Goal: Information Seeking & Learning: Find specific fact

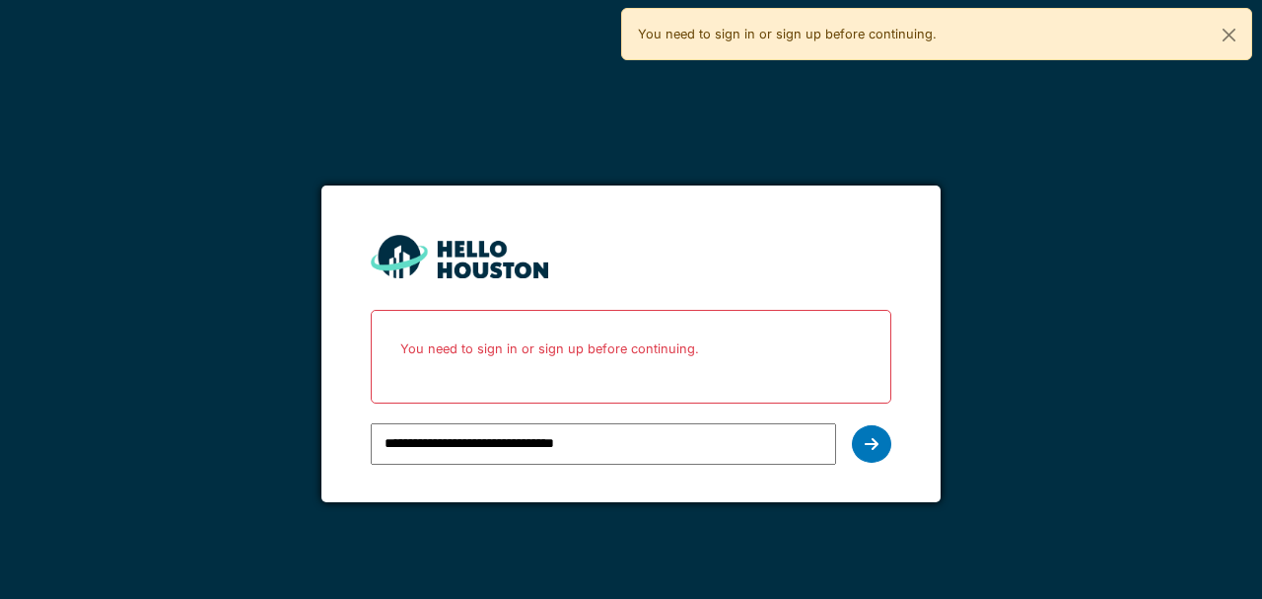
click at [885, 439] on div at bounding box center [871, 443] width 39 height 37
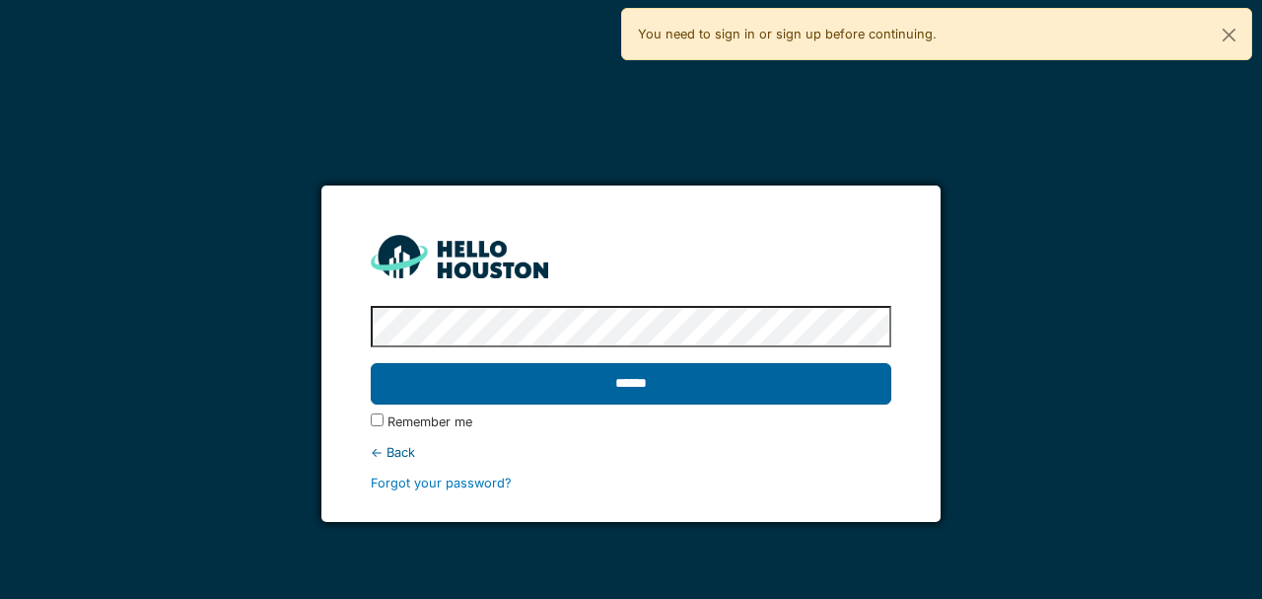
click at [661, 391] on input "******" at bounding box center [631, 383] width 520 height 41
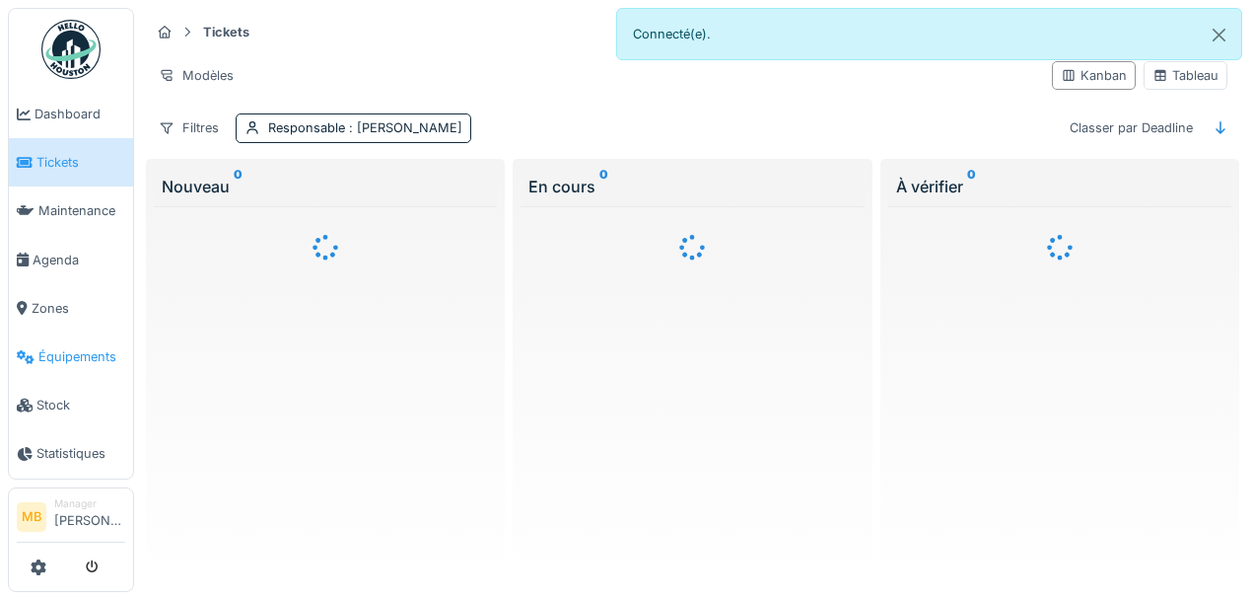
click at [72, 356] on span "Équipements" at bounding box center [81, 356] width 87 height 19
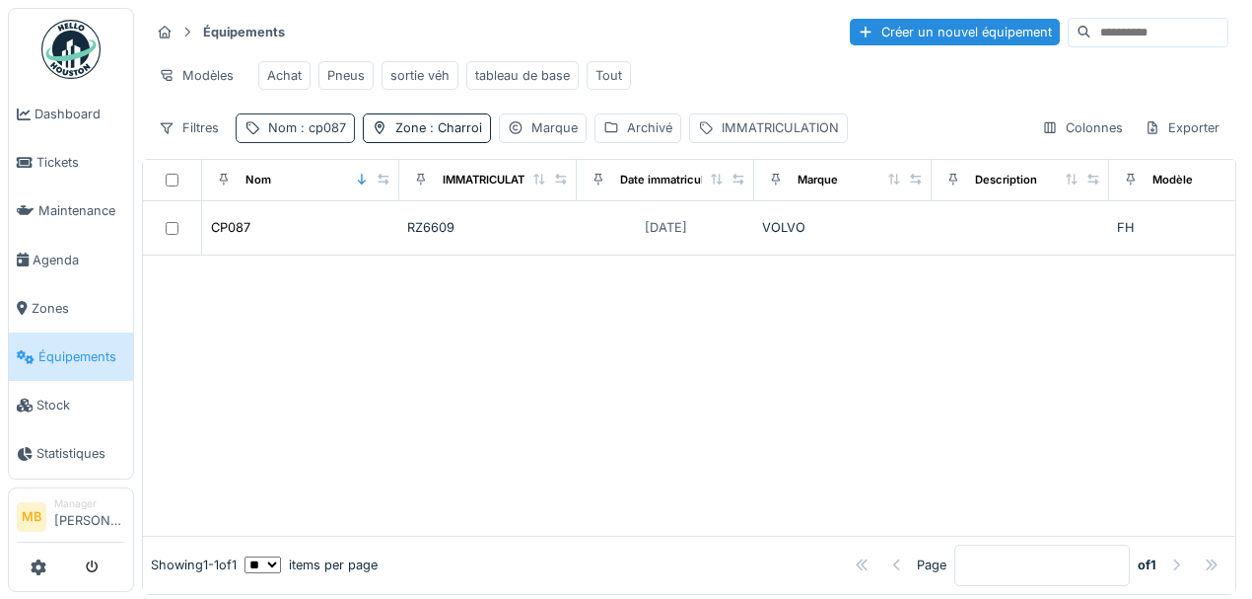
click at [346, 134] on div "Nom : cp087" at bounding box center [295, 127] width 119 height 29
click at [421, 231] on icon at bounding box center [416, 230] width 10 height 10
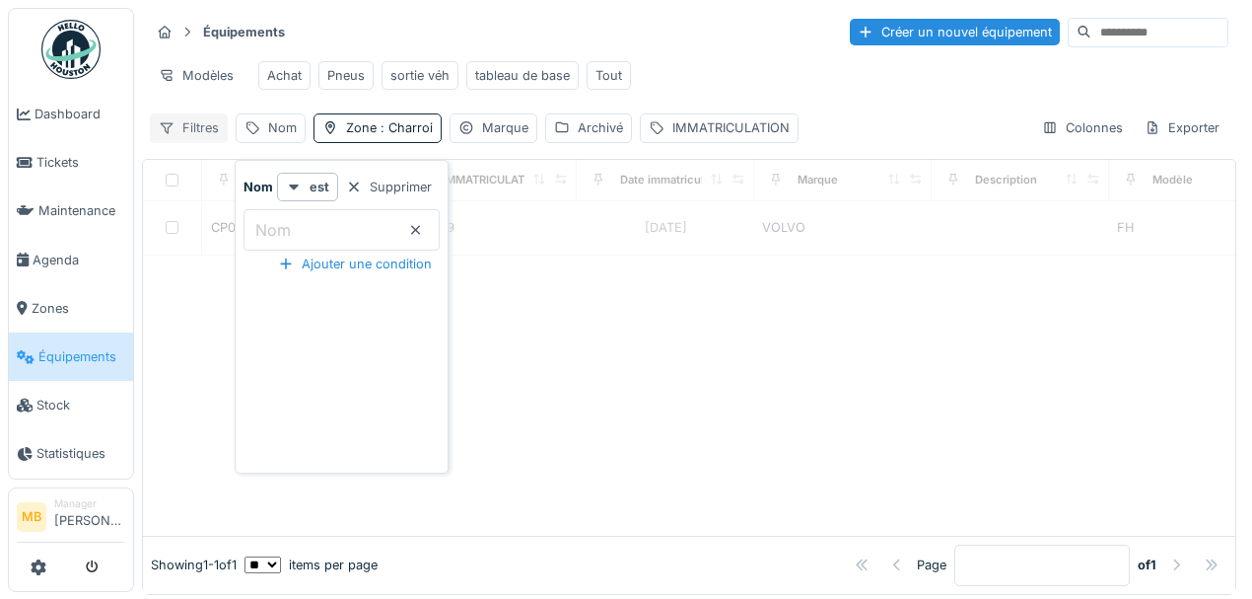
click at [205, 138] on div "Filtres" at bounding box center [189, 127] width 78 height 29
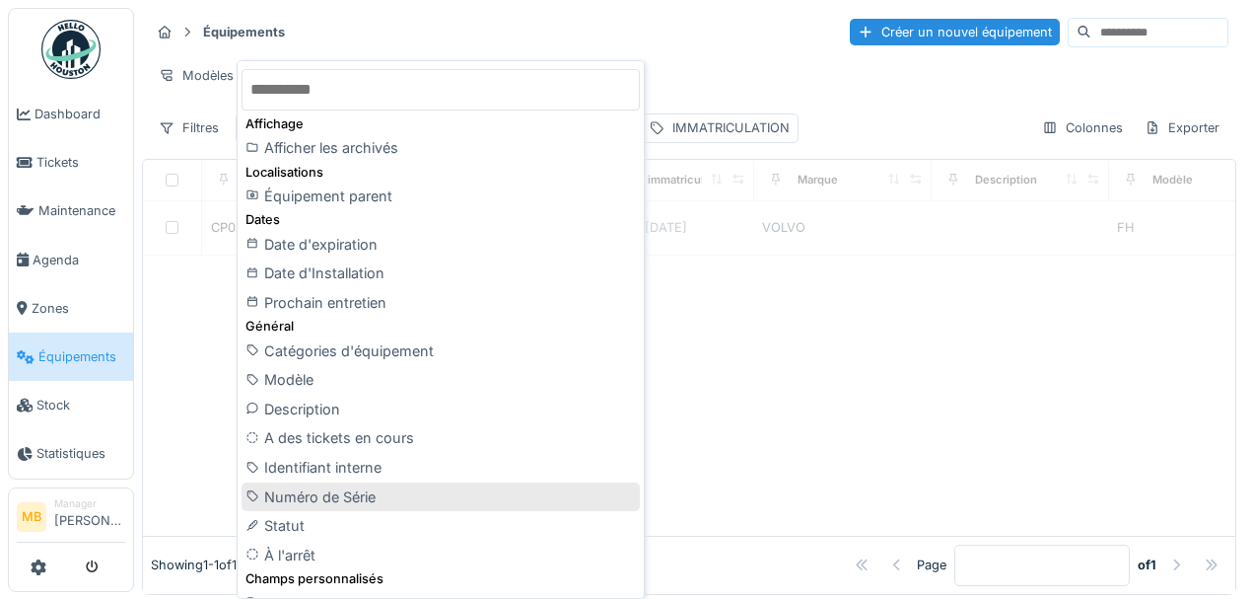
click at [328, 492] on div "Numéro de Série" at bounding box center [441, 497] width 398 height 30
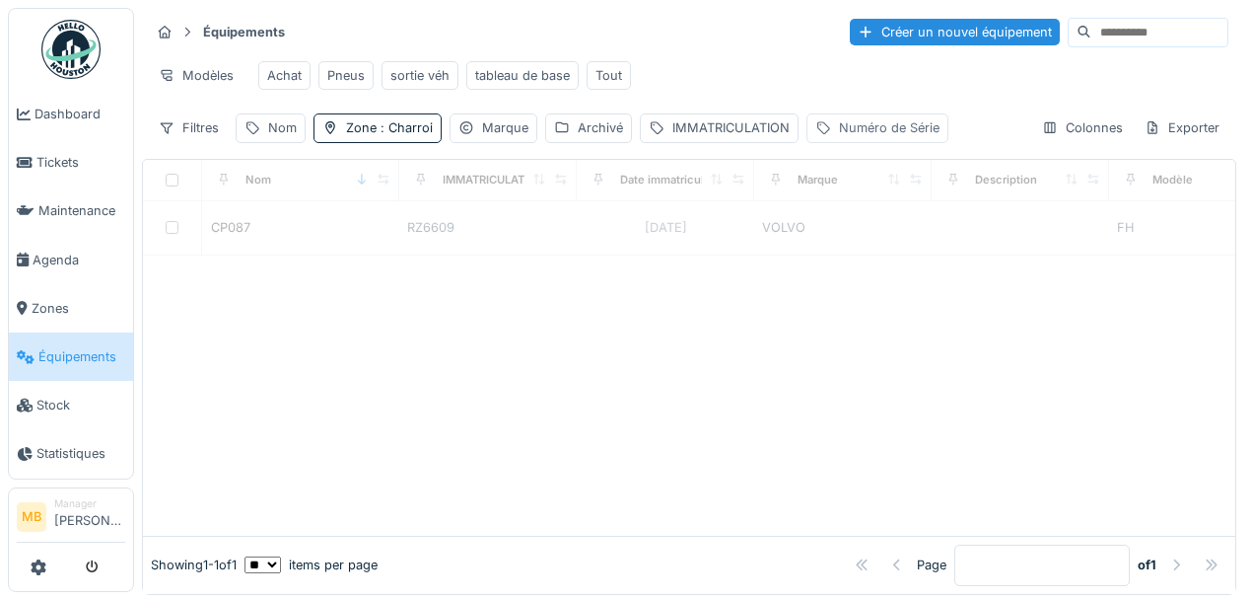
click at [863, 137] on div "Numéro de Série" at bounding box center [889, 127] width 101 height 19
click at [854, 237] on label "Numéro de Série" at bounding box center [883, 230] width 133 height 24
click at [854, 237] on Série_U2NzQ "Numéro de Série" at bounding box center [944, 229] width 270 height 41
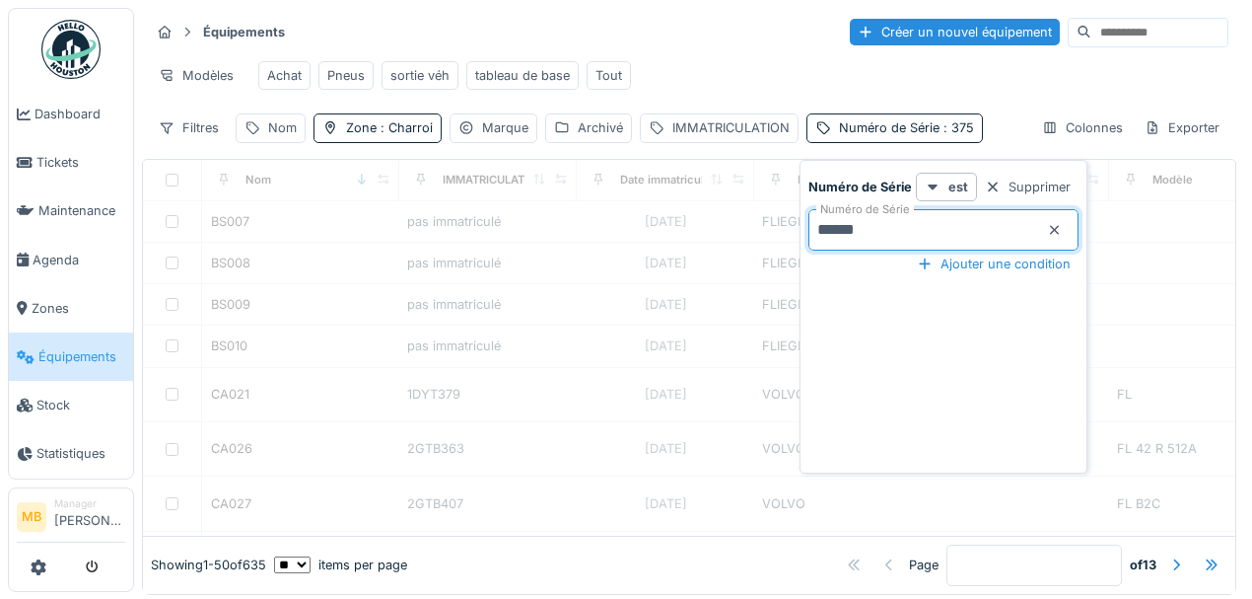
type Série_U2NzQ "******"
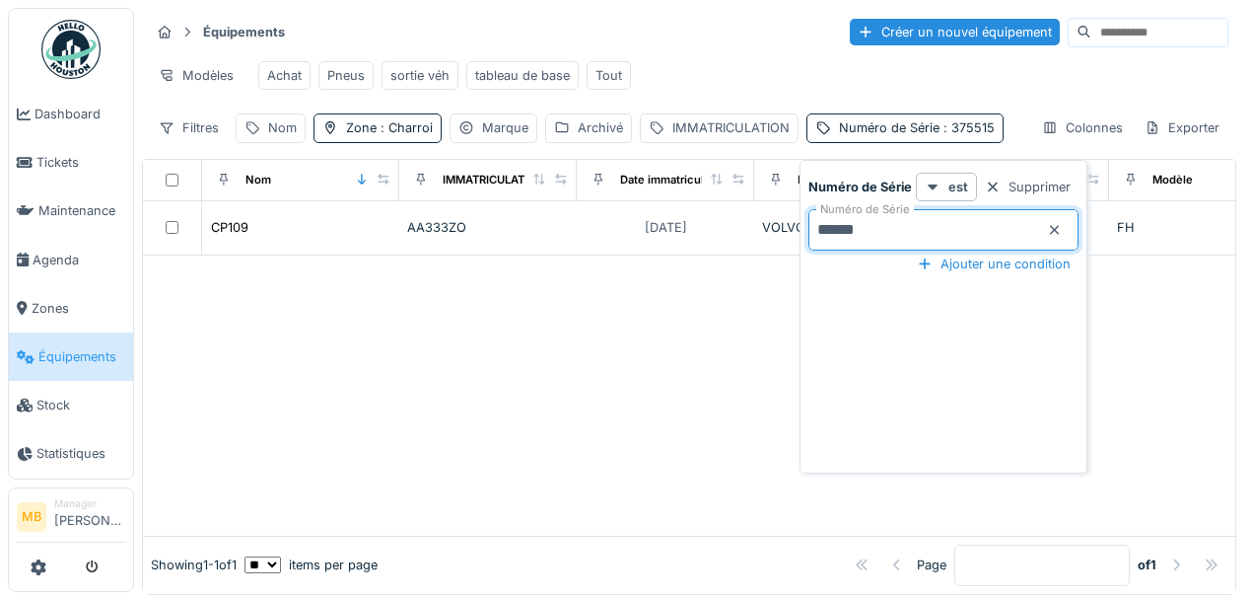
drag, startPoint x: 77, startPoint y: 0, endPoint x: 683, endPoint y: 304, distance: 678.3
click at [683, 304] on div at bounding box center [689, 395] width 1093 height 280
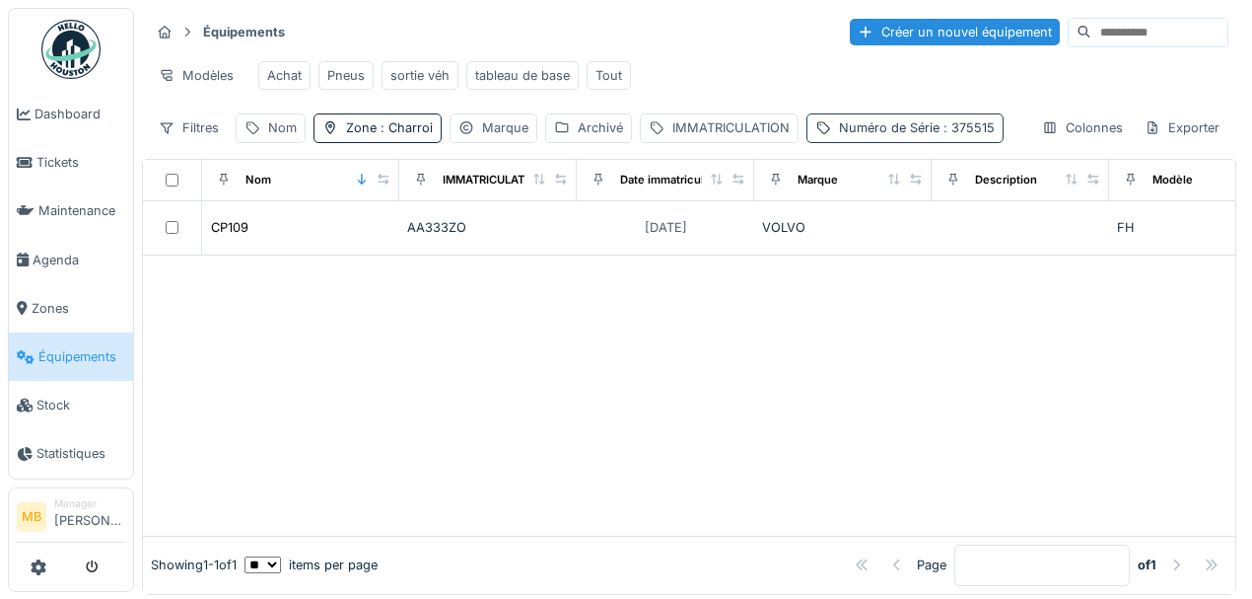
click at [943, 135] on span ": 375515" at bounding box center [967, 127] width 55 height 15
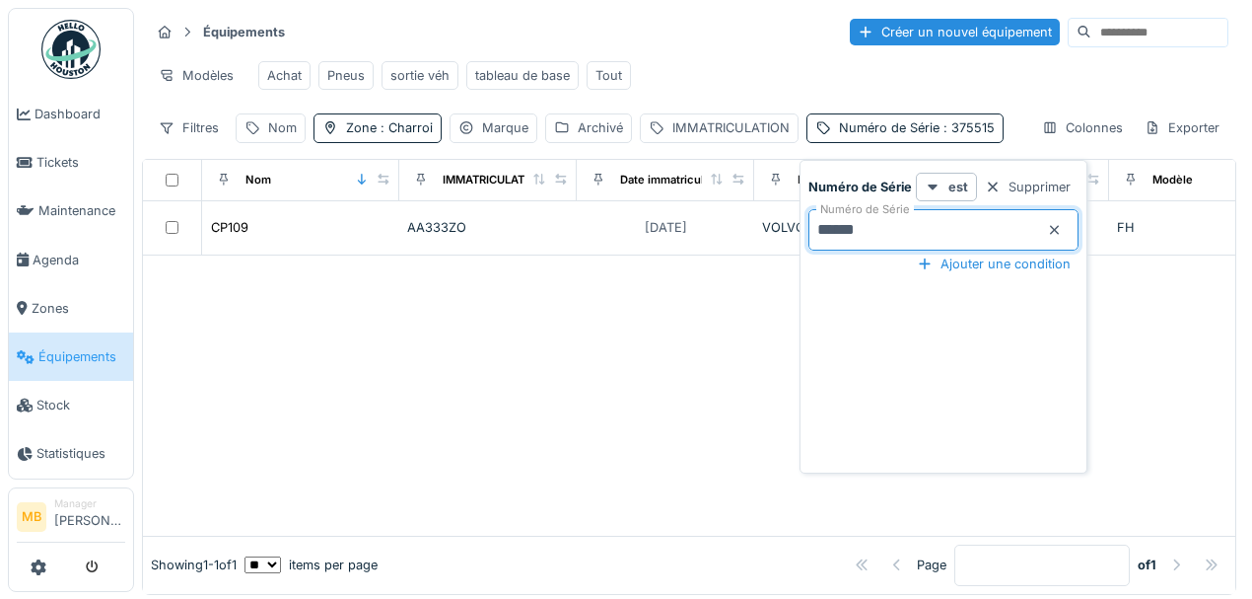
drag, startPoint x: 896, startPoint y: 227, endPoint x: 809, endPoint y: 231, distance: 87.9
click at [809, 231] on Série_E5ODk "******" at bounding box center [944, 229] width 270 height 41
click at [1050, 225] on icon at bounding box center [1055, 230] width 10 height 10
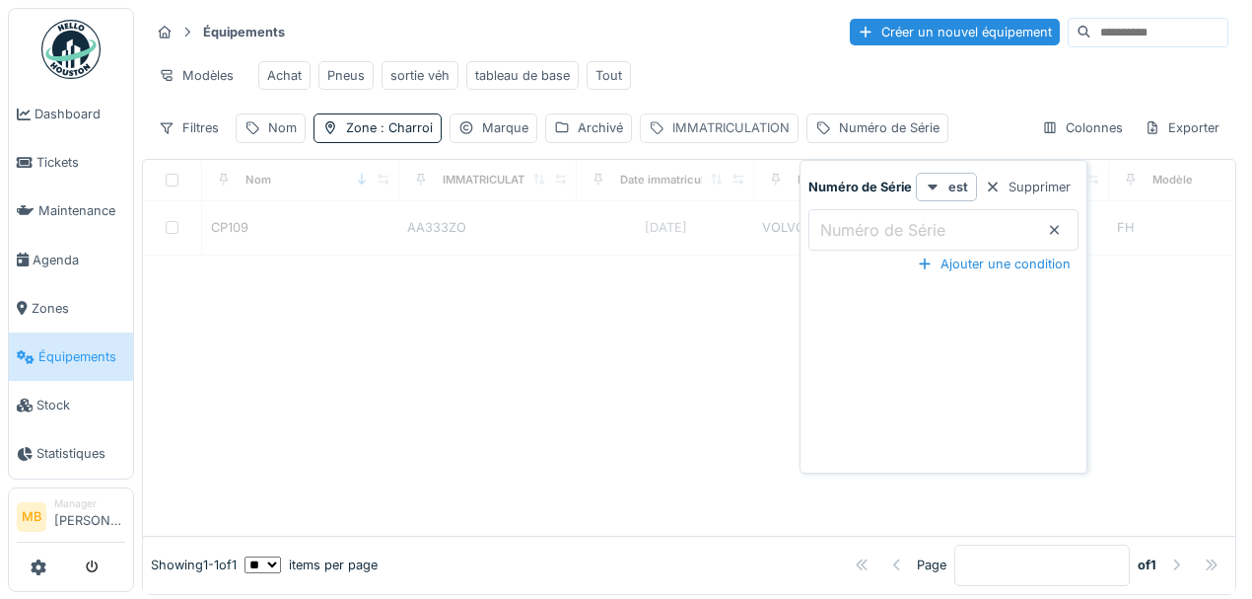
click at [680, 137] on div "IMMATRICULATION" at bounding box center [731, 127] width 117 height 19
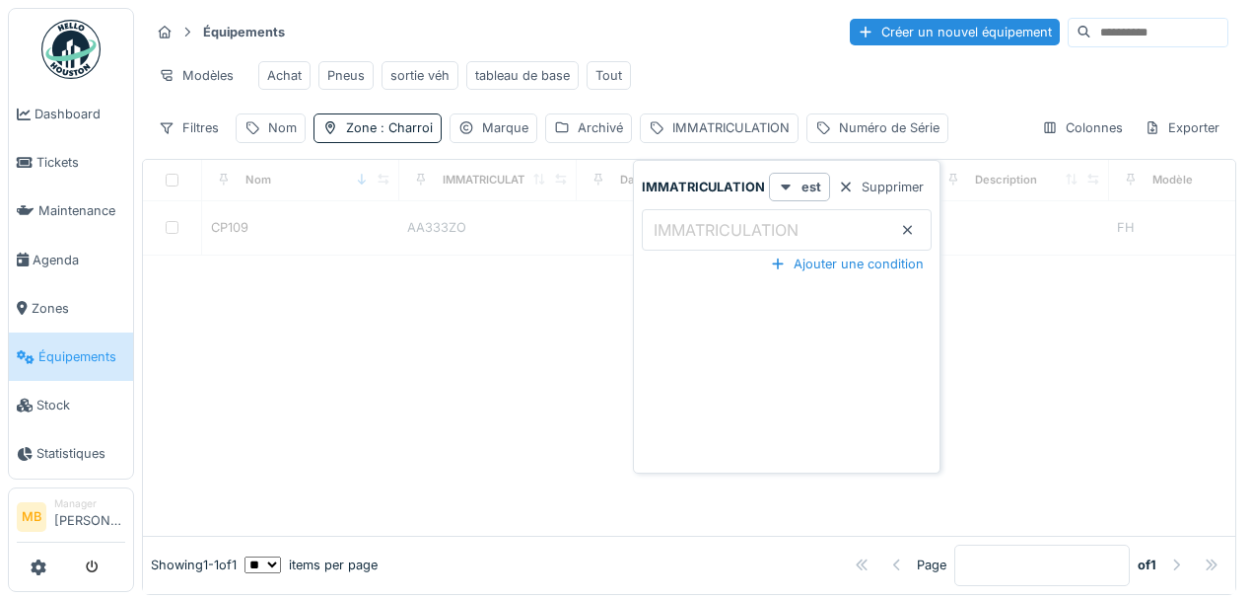
click at [670, 228] on label "IMMATRICULATION" at bounding box center [726, 230] width 153 height 24
click at [670, 228] on input "IMMATRICULATION" at bounding box center [787, 229] width 290 height 41
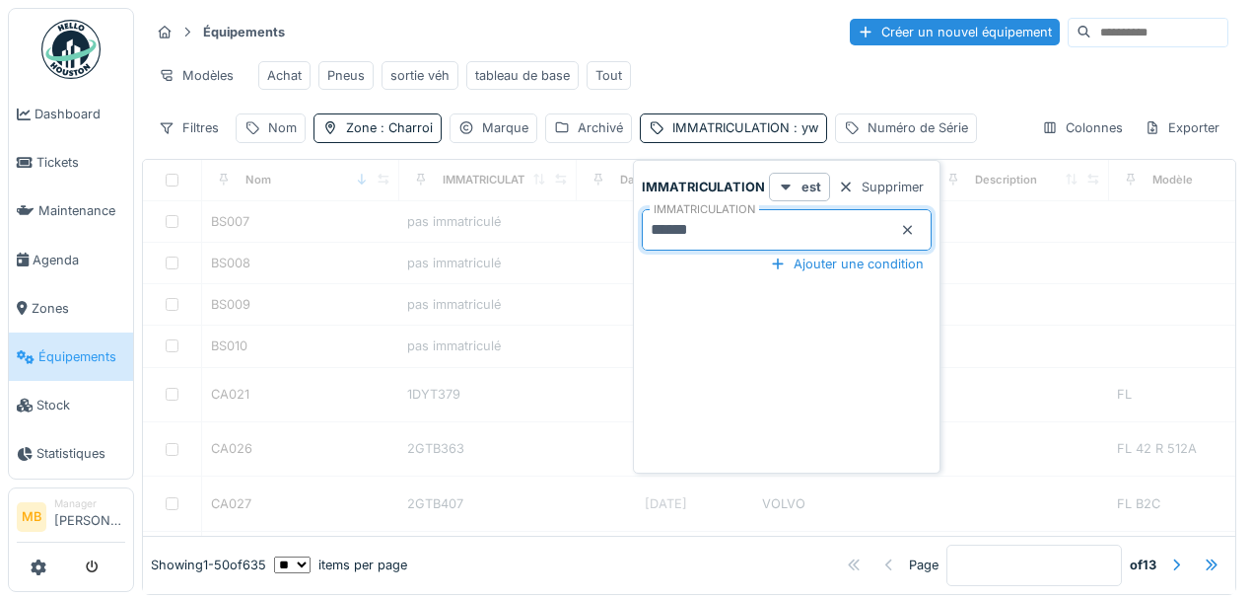
type input "******"
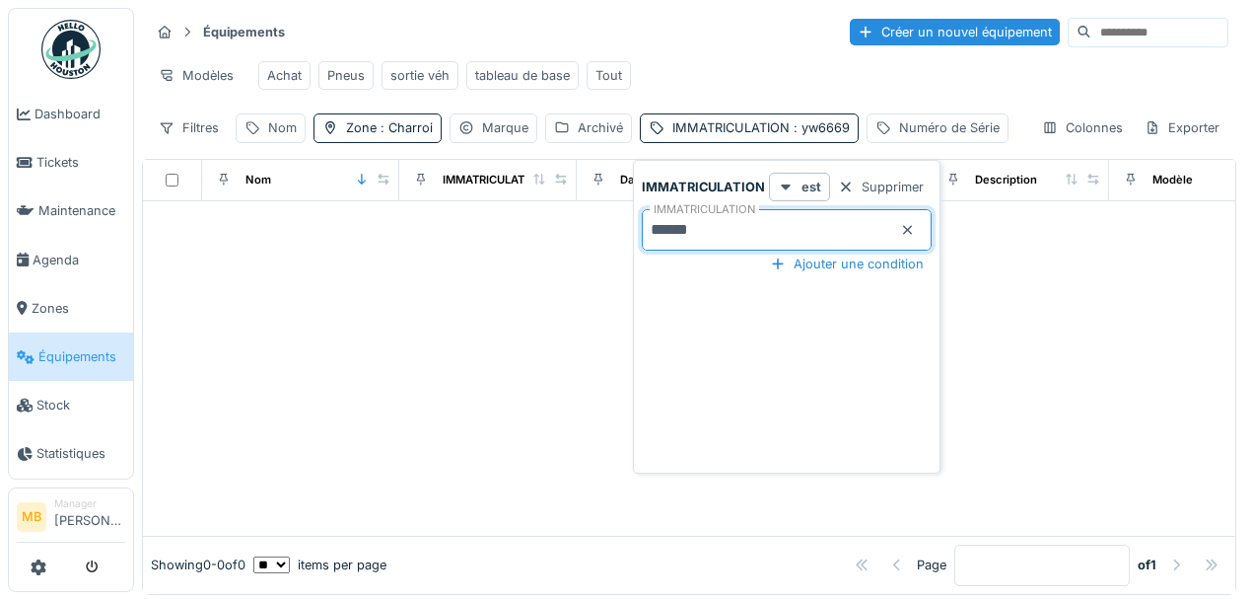
click at [485, 271] on div at bounding box center [689, 368] width 1093 height 334
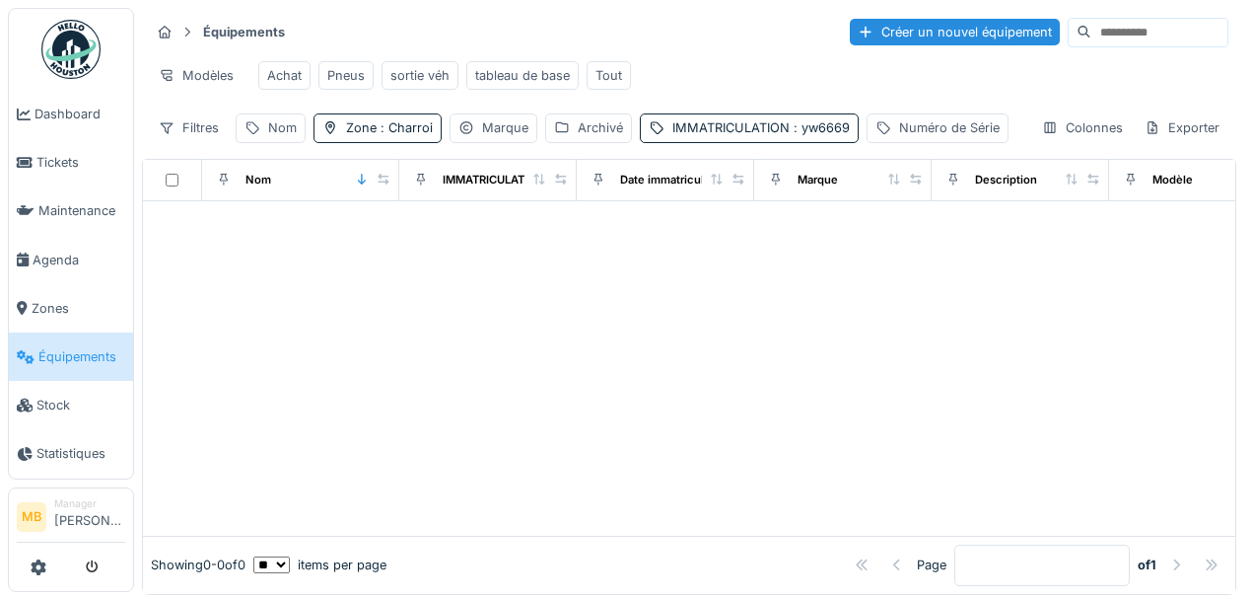
click at [521, 272] on div at bounding box center [689, 368] width 1093 height 334
click at [724, 134] on div "IMMATRICULATION : yw6669" at bounding box center [762, 127] width 178 height 19
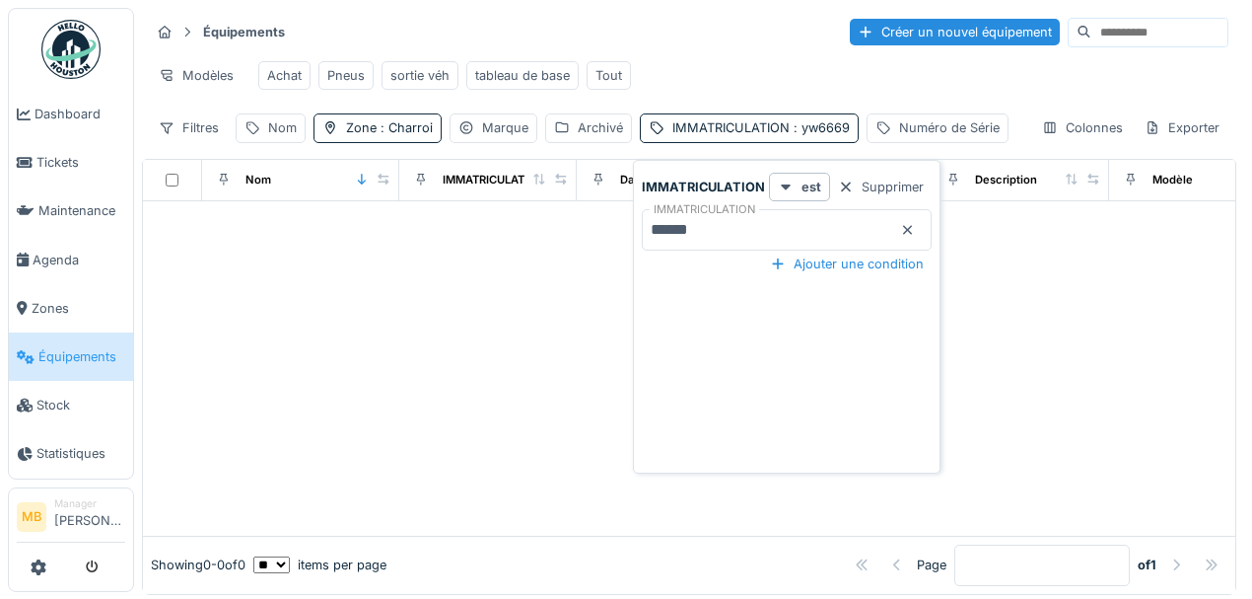
click at [901, 229] on icon at bounding box center [908, 230] width 16 height 13
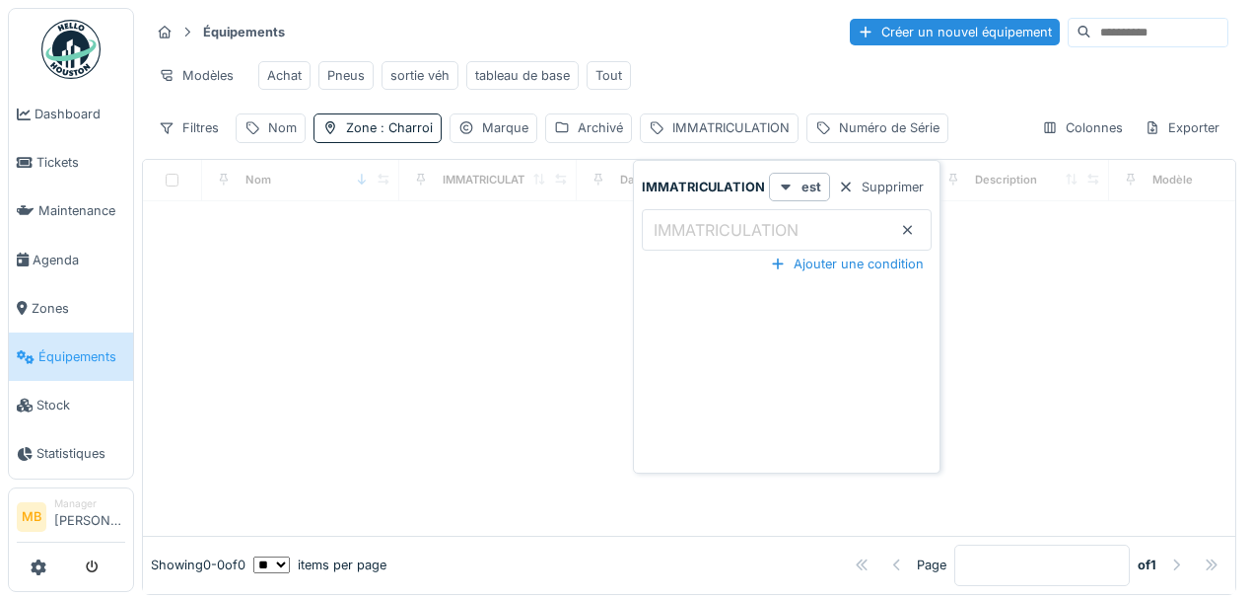
click at [744, 231] on label "IMMATRICULATION" at bounding box center [726, 230] width 153 height 24
click at [744, 231] on input "IMMATRICULATION" at bounding box center [787, 229] width 290 height 41
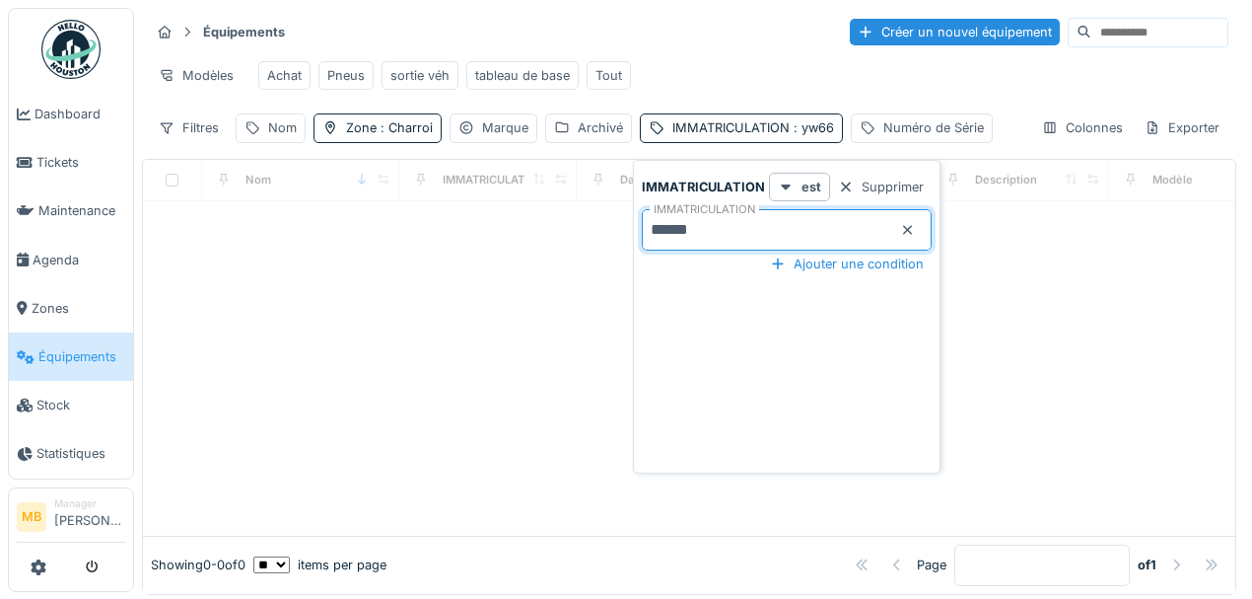
type input "******"
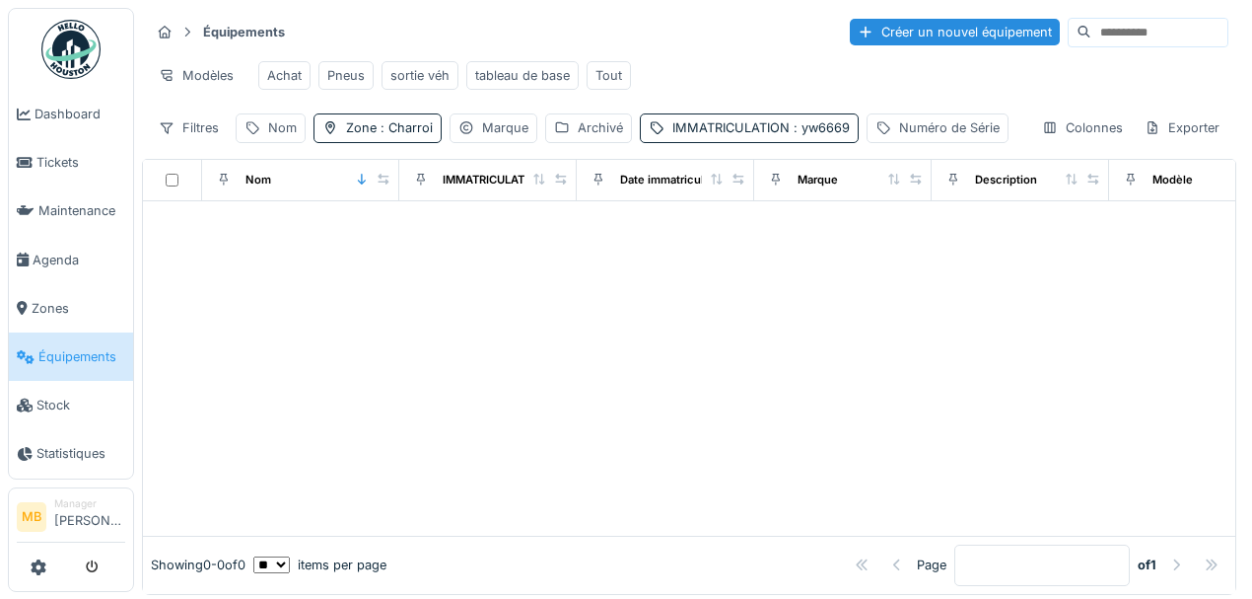
click at [458, 248] on div at bounding box center [689, 368] width 1093 height 334
click at [590, 137] on div "Archivé" at bounding box center [600, 127] width 45 height 19
click at [623, 185] on icon at bounding box center [618, 186] width 16 height 13
click at [619, 186] on icon at bounding box center [618, 187] width 10 height 6
click at [612, 186] on icon at bounding box center [618, 186] width 16 height 13
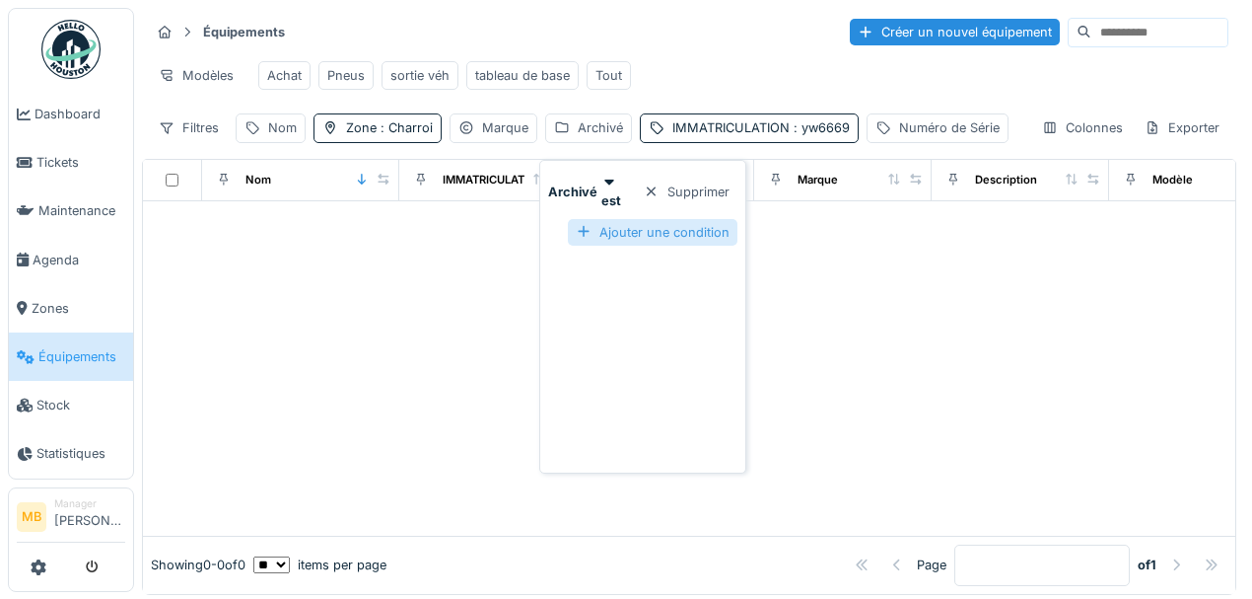
click at [621, 227] on div "Ajouter une condition" at bounding box center [653, 232] width 170 height 27
click at [640, 221] on div "Ajouter une condition" at bounding box center [680, 222] width 170 height 27
click at [608, 180] on div "est" at bounding box center [632, 187] width 61 height 29
click at [614, 185] on icon at bounding box center [610, 182] width 10 height 6
click at [589, 254] on div "Archivé est Supprimer Ajouter une condition" at bounding box center [656, 321] width 224 height 296
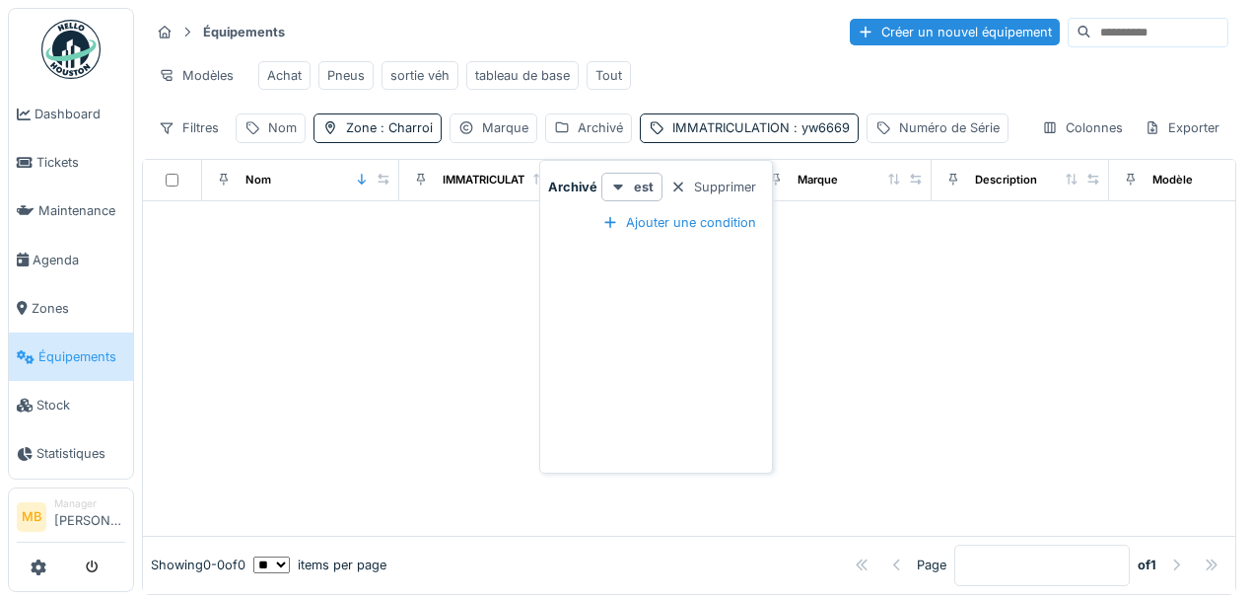
click at [426, 295] on div at bounding box center [689, 368] width 1093 height 334
click at [588, 137] on div "Archivé" at bounding box center [600, 127] width 45 height 19
click at [610, 189] on icon at bounding box center [618, 186] width 16 height 13
click at [614, 185] on icon at bounding box center [610, 182] width 10 height 6
click at [614, 184] on icon at bounding box center [610, 182] width 10 height 6
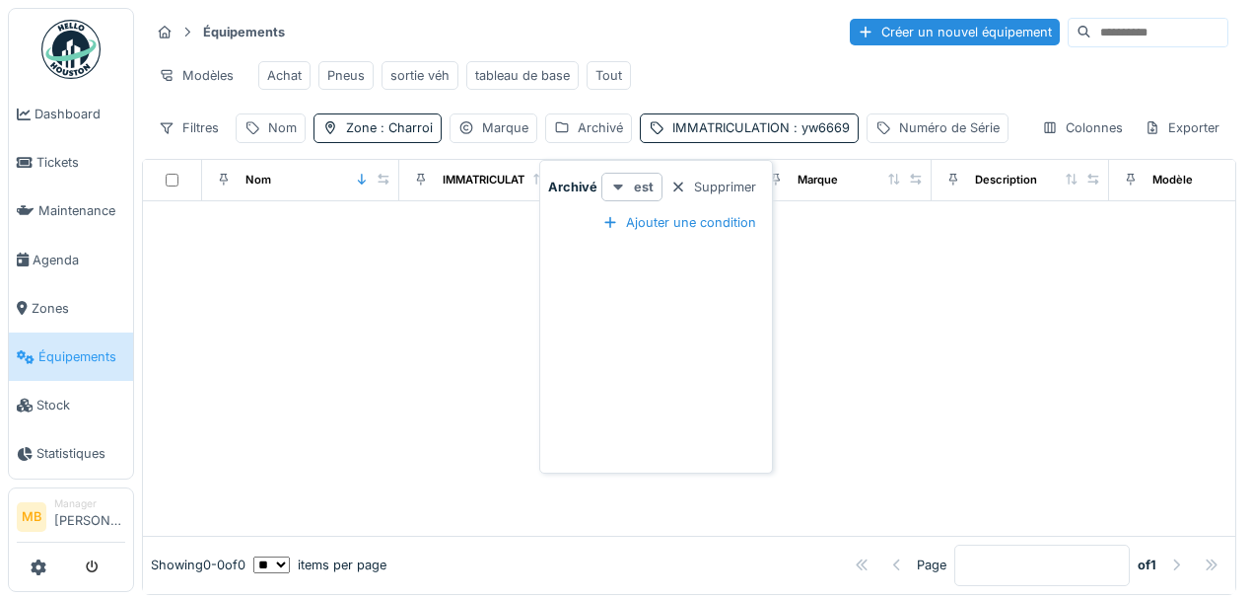
click at [623, 183] on icon at bounding box center [618, 186] width 16 height 13
click at [621, 193] on strong "est" at bounding box center [612, 200] width 20 height 15
drag, startPoint x: 633, startPoint y: 183, endPoint x: 655, endPoint y: 180, distance: 21.9
click at [635, 183] on strong "est" at bounding box center [644, 187] width 20 height 19
click at [673, 183] on div at bounding box center [679, 187] width 16 height 19
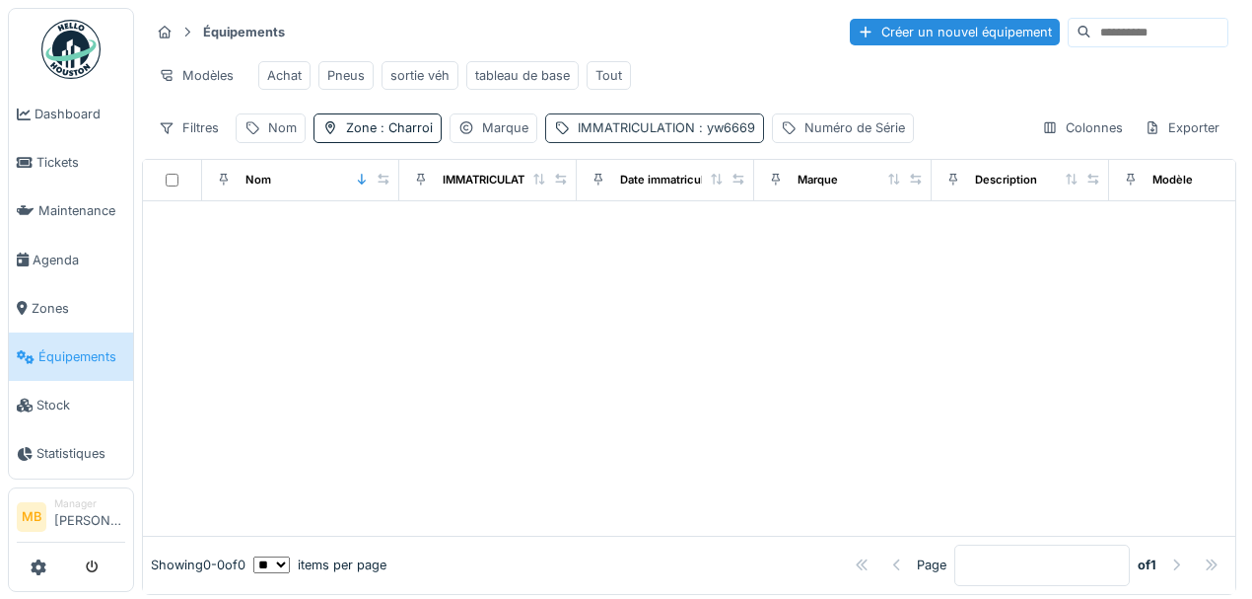
click at [584, 137] on div "IMMATRICULATION : yw6669" at bounding box center [667, 127] width 178 height 19
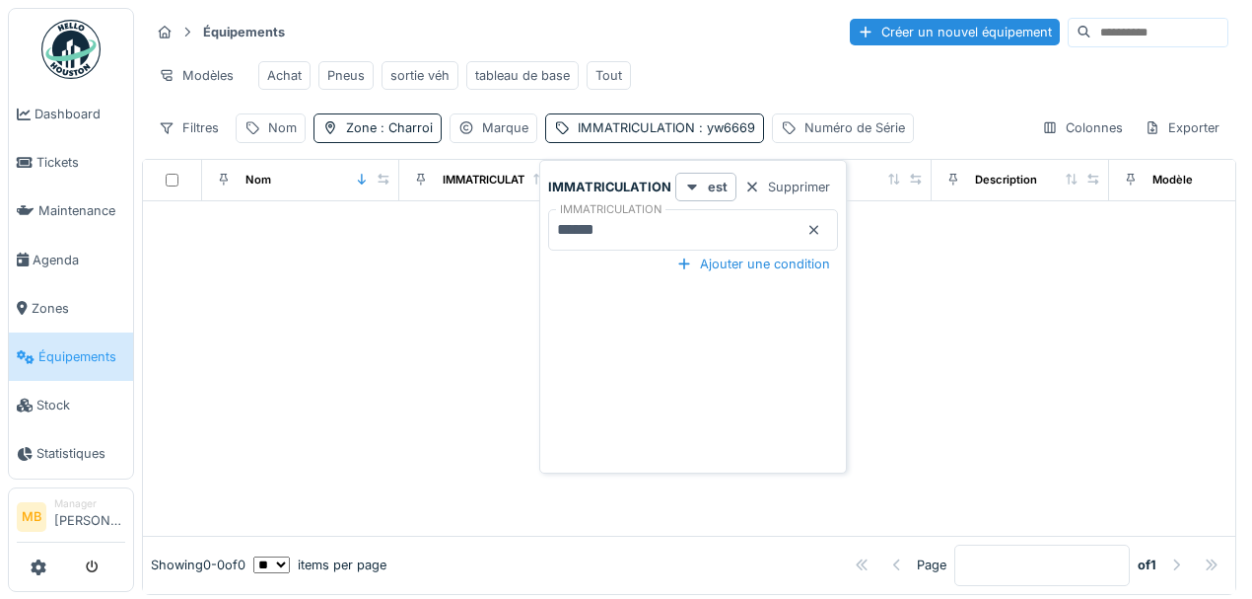
click at [633, 223] on input "******" at bounding box center [693, 229] width 290 height 41
click at [205, 297] on div at bounding box center [689, 368] width 1093 height 334
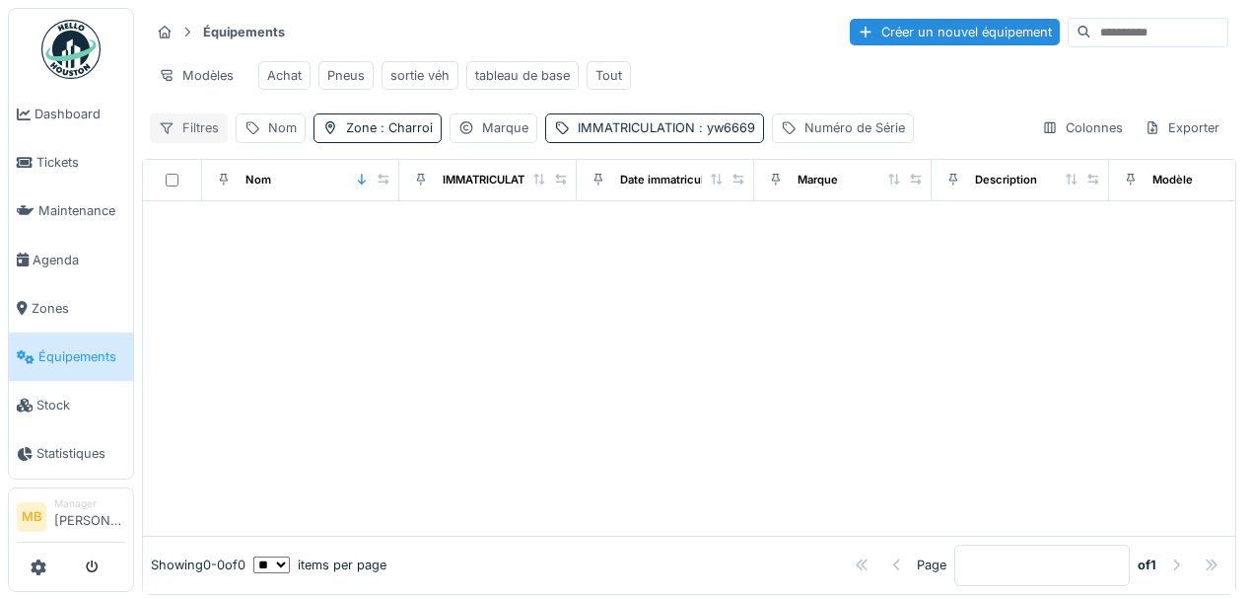
click at [176, 130] on div "Filtres" at bounding box center [189, 127] width 78 height 29
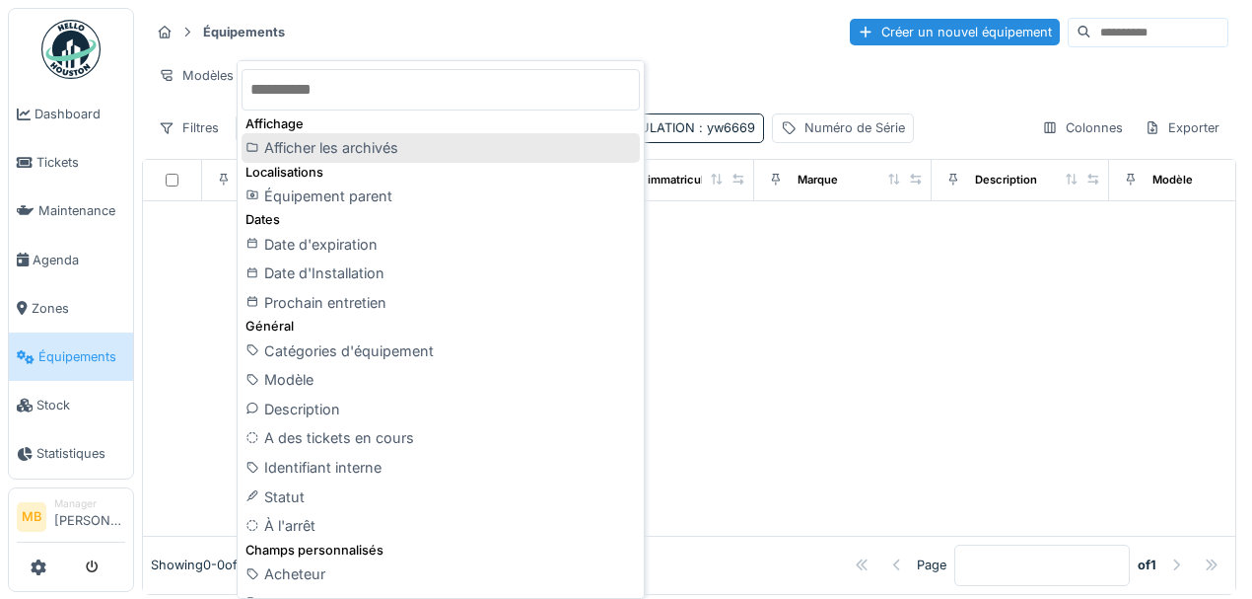
click at [314, 148] on div "Afficher les archivés" at bounding box center [441, 148] width 398 height 30
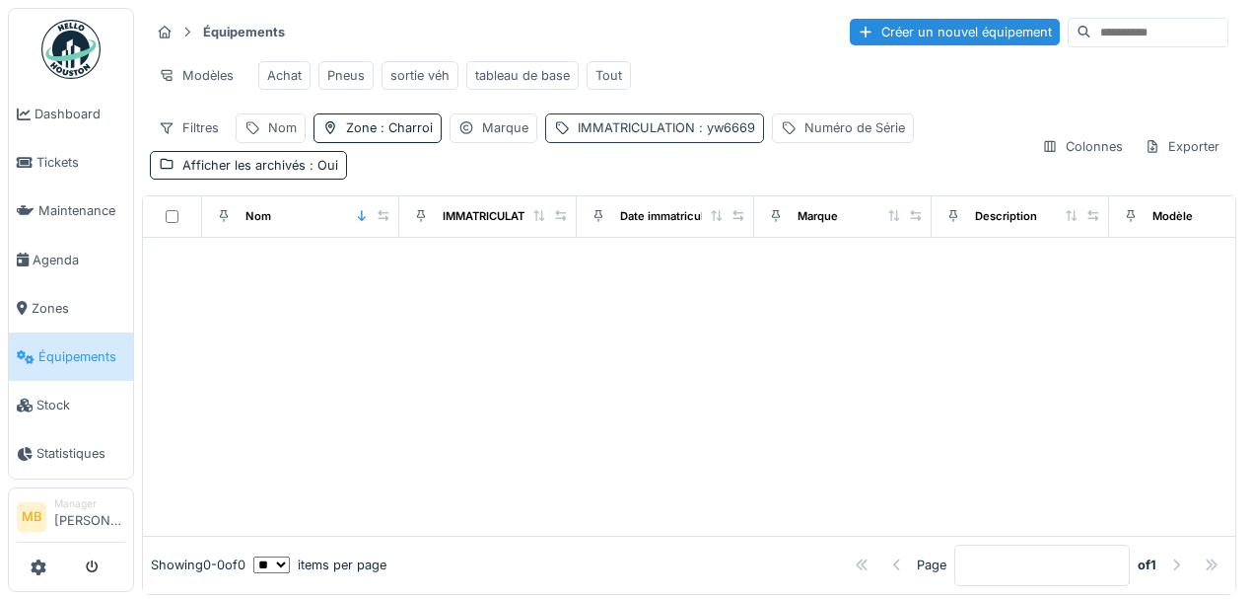
click at [695, 135] on span ": yw6669" at bounding box center [725, 127] width 60 height 15
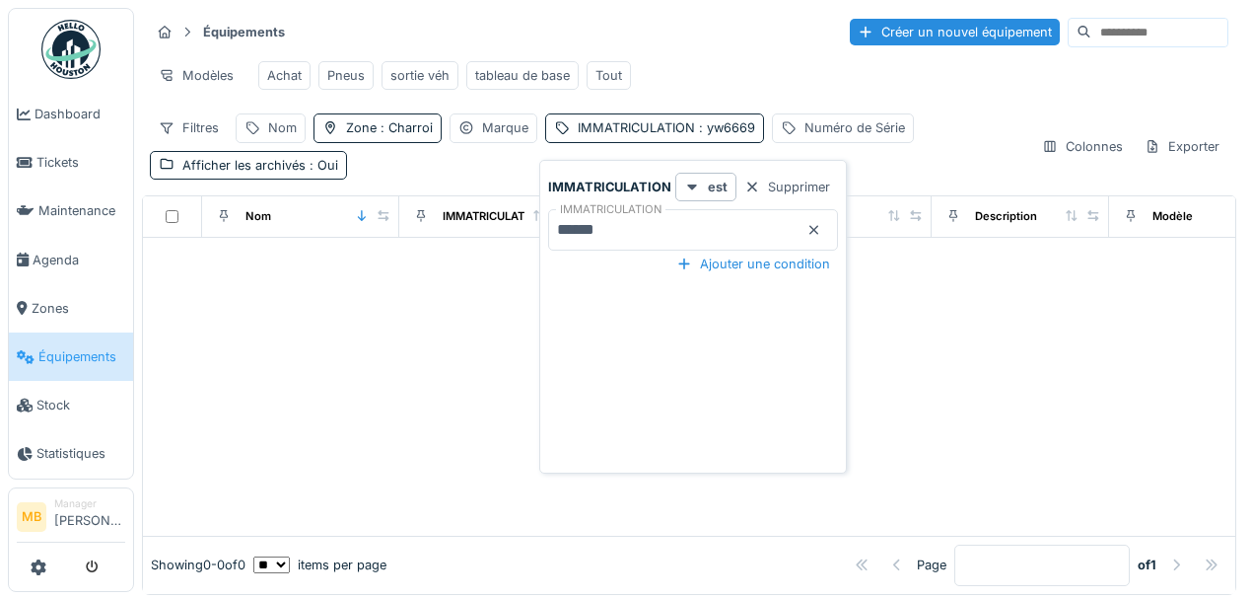
click at [639, 226] on input "******" at bounding box center [693, 229] width 290 height 41
click at [665, 229] on input "******" at bounding box center [693, 229] width 290 height 41
click at [524, 352] on div at bounding box center [689, 387] width 1093 height 298
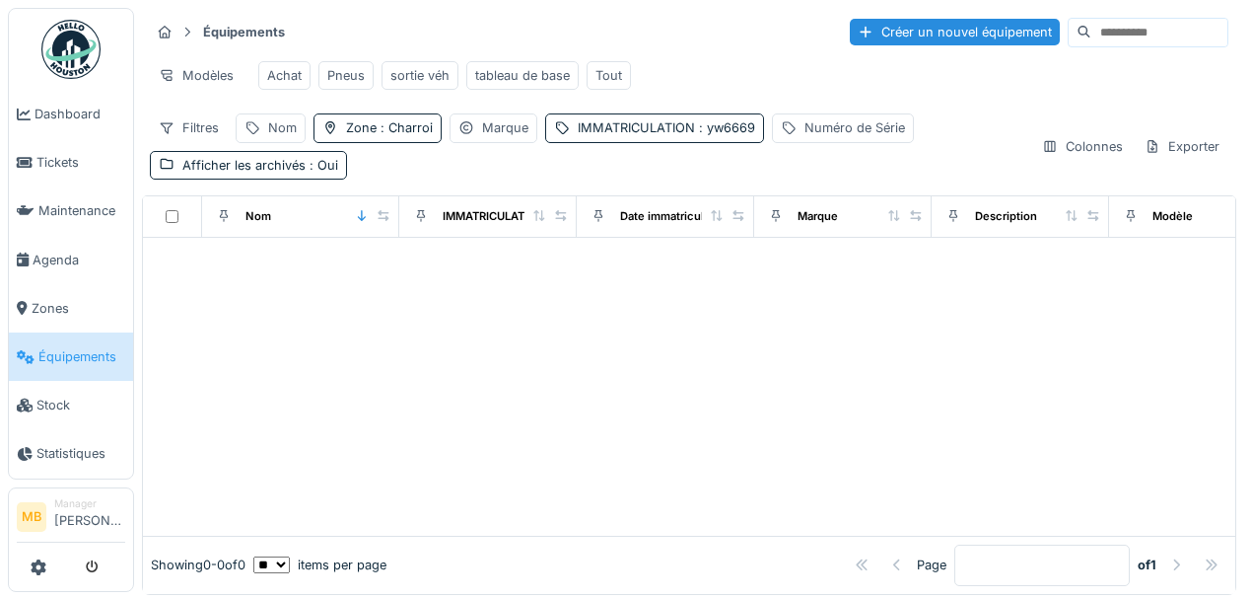
click at [465, 337] on div at bounding box center [689, 387] width 1093 height 298
click at [523, 331] on div at bounding box center [689, 387] width 1093 height 298
click at [612, 129] on div "IMMATRICULATION : yw6669" at bounding box center [667, 127] width 178 height 19
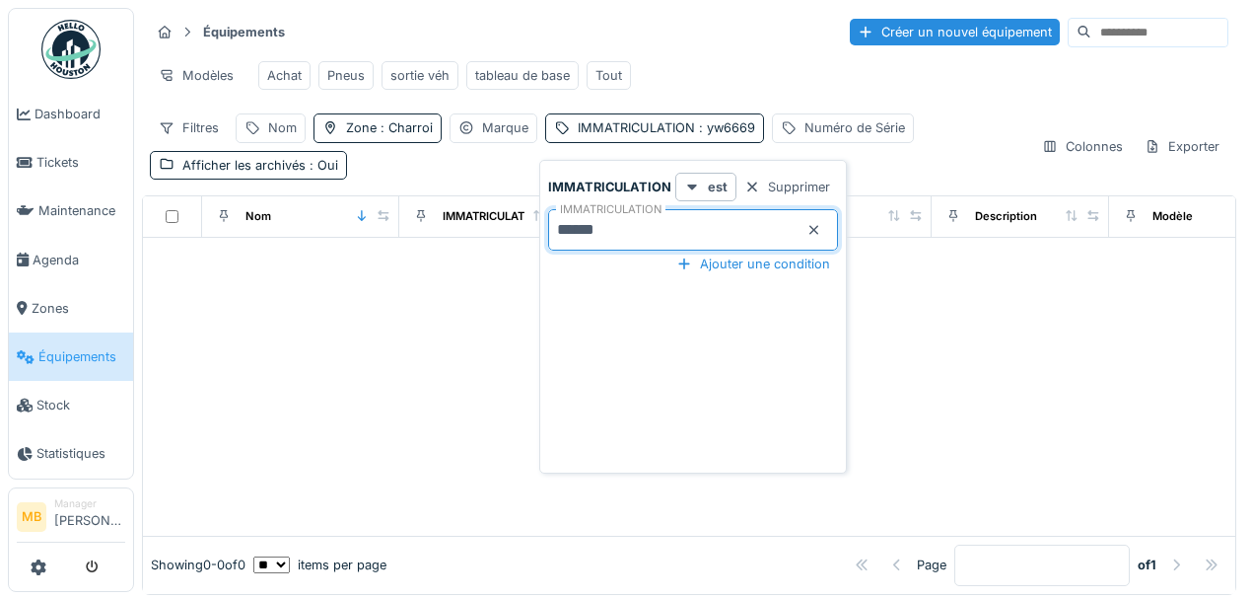
drag, startPoint x: 626, startPoint y: 223, endPoint x: 393, endPoint y: 199, distance: 234.9
click at [393, 199] on body "Dashboard Tickets Maintenance Agenda Zones Équipements Stock Statistiques MB Ma…" at bounding box center [626, 299] width 1252 height 599
click at [627, 226] on input "******" at bounding box center [693, 229] width 290 height 41
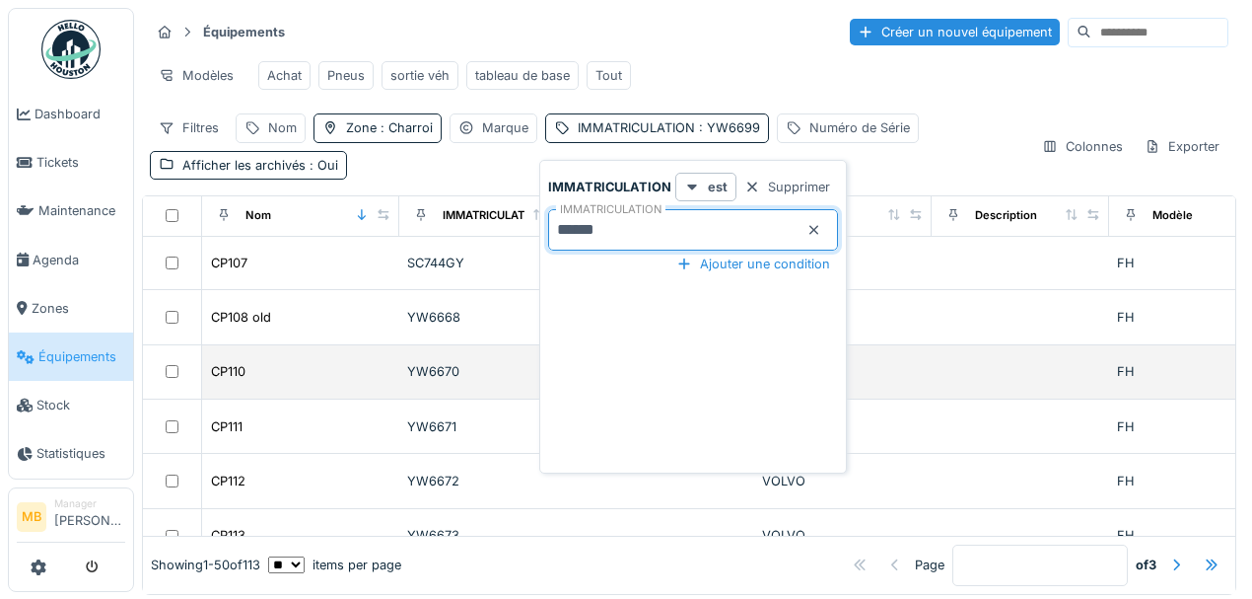
scroll to position [854, 0]
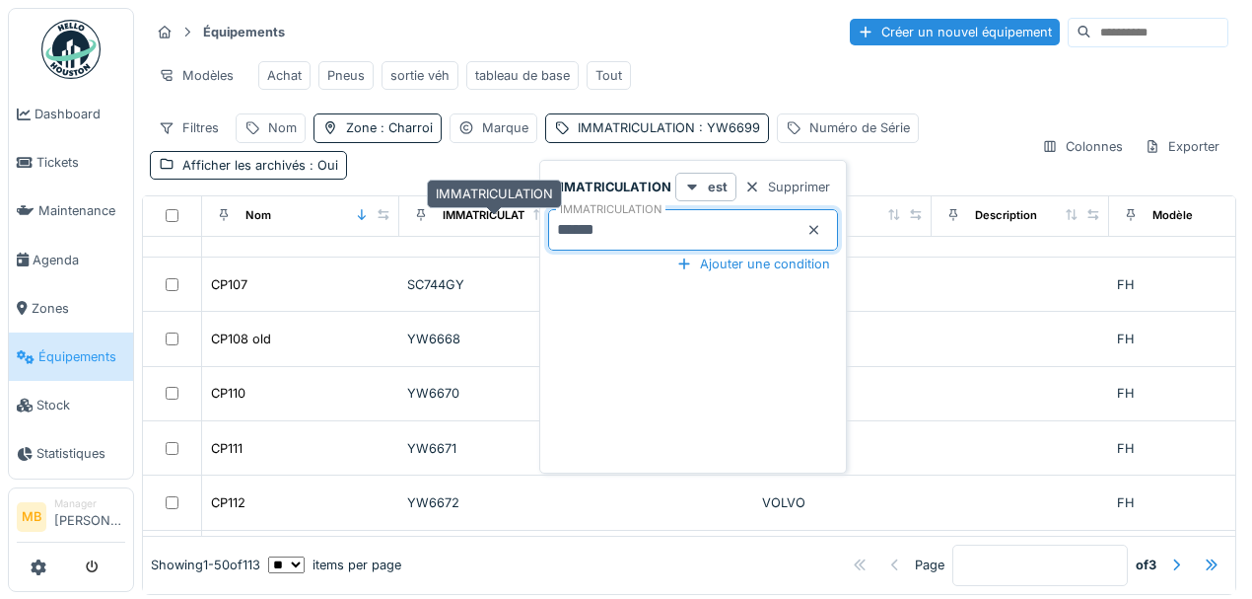
drag, startPoint x: 629, startPoint y: 227, endPoint x: 393, endPoint y: 222, distance: 236.7
click at [393, 222] on body "Dashboard Tickets Maintenance Agenda Zones Équipements Stock Statistiques MB Ma…" at bounding box center [626, 299] width 1252 height 599
type input "*"
type input "*****"
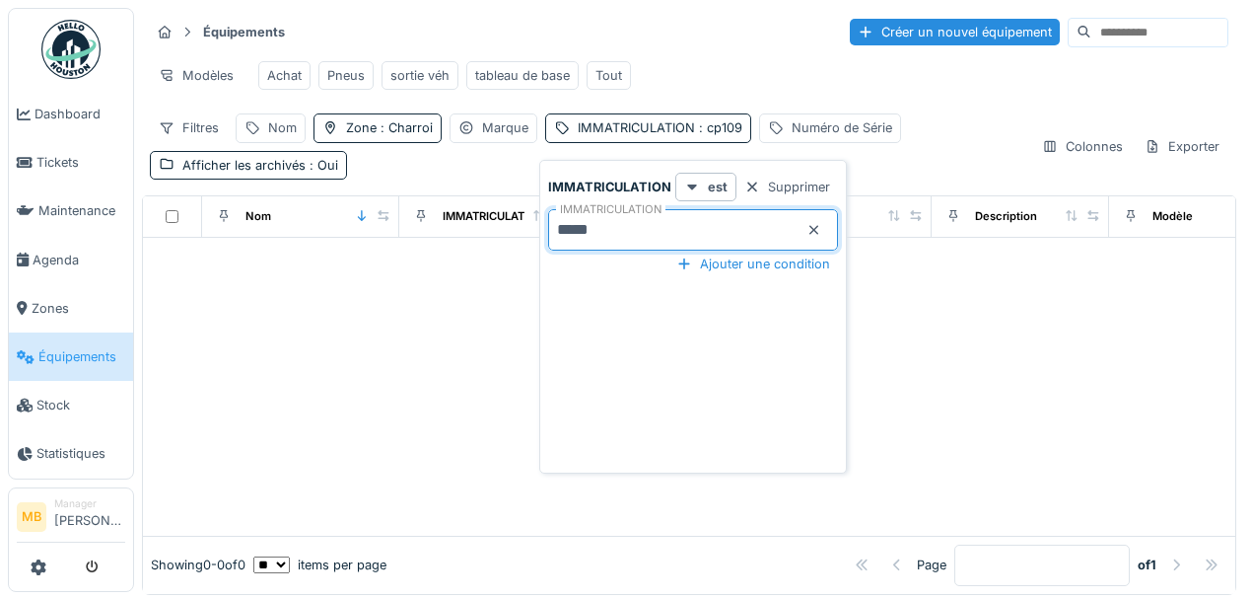
scroll to position [0, 0]
drag, startPoint x: 597, startPoint y: 232, endPoint x: 464, endPoint y: 225, distance: 133.3
click at [471, 225] on body "Dashboard Tickets Maintenance Agenda Zones Équipements Stock Statistiques MB Ma…" at bounding box center [626, 299] width 1252 height 599
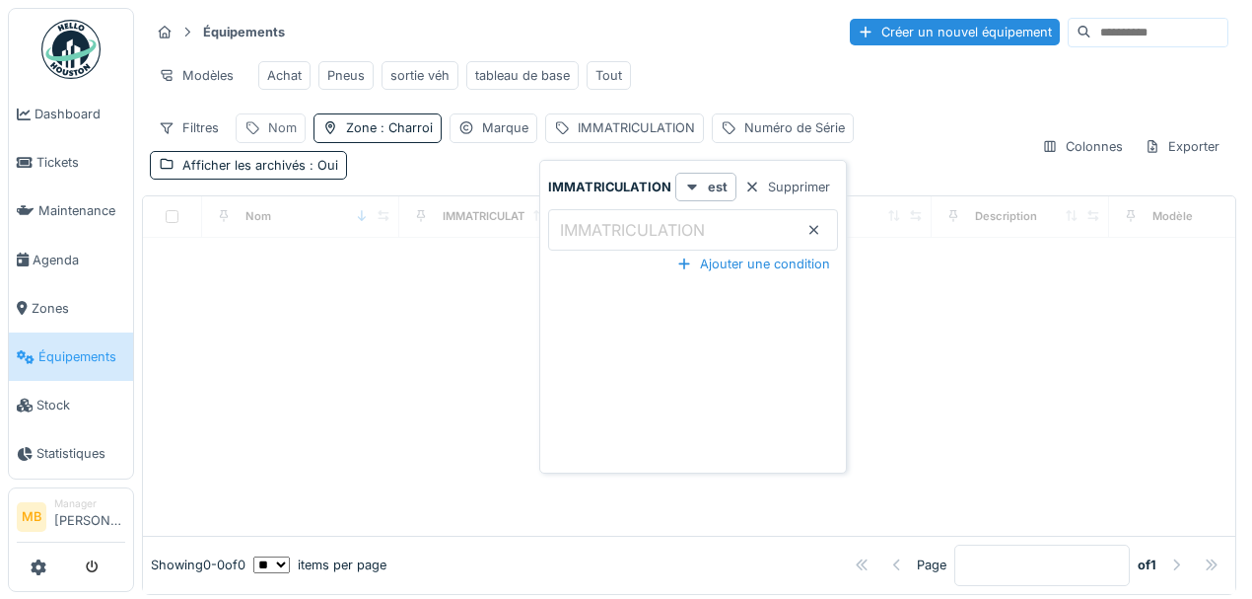
click at [263, 142] on div "Nom" at bounding box center [271, 127] width 70 height 29
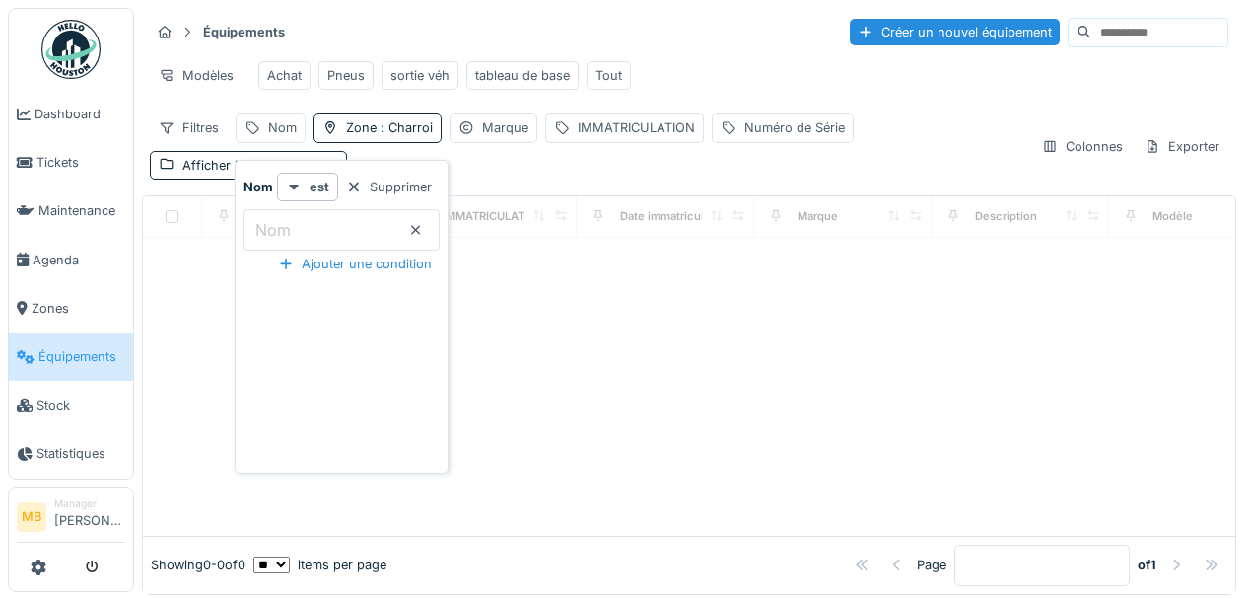
click at [285, 218] on label "Nom" at bounding box center [272, 230] width 43 height 24
click at [285, 218] on input "Nom" at bounding box center [342, 229] width 196 height 41
type input "*****"
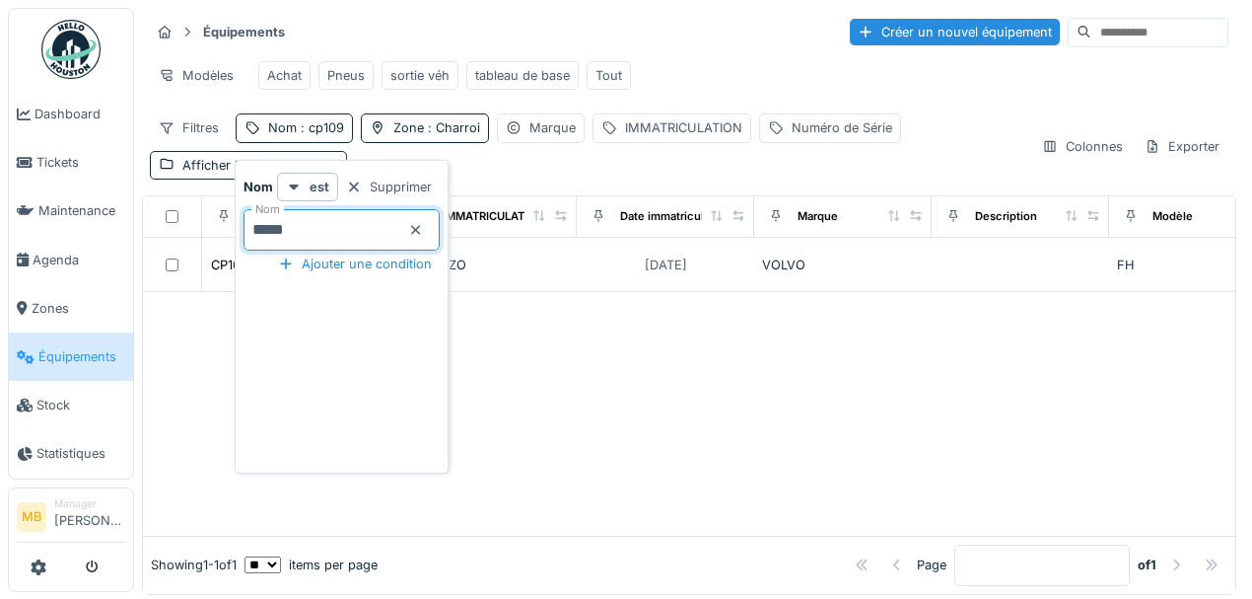
click at [587, 340] on div at bounding box center [689, 414] width 1093 height 244
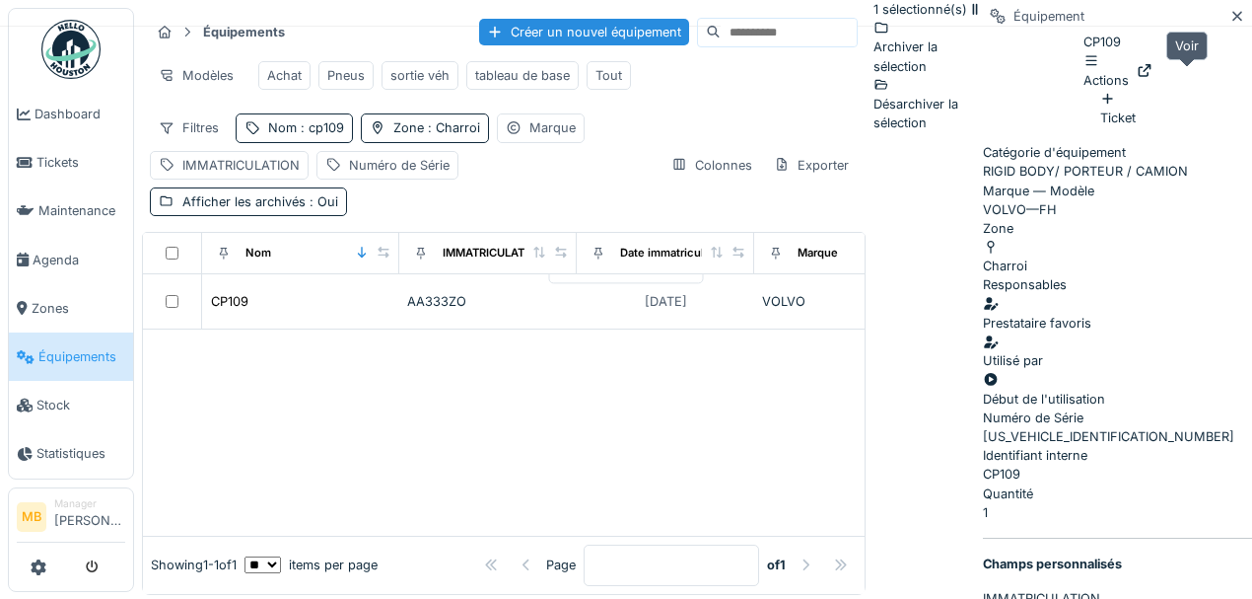
click at [1153, 76] on icon at bounding box center [1145, 70] width 16 height 13
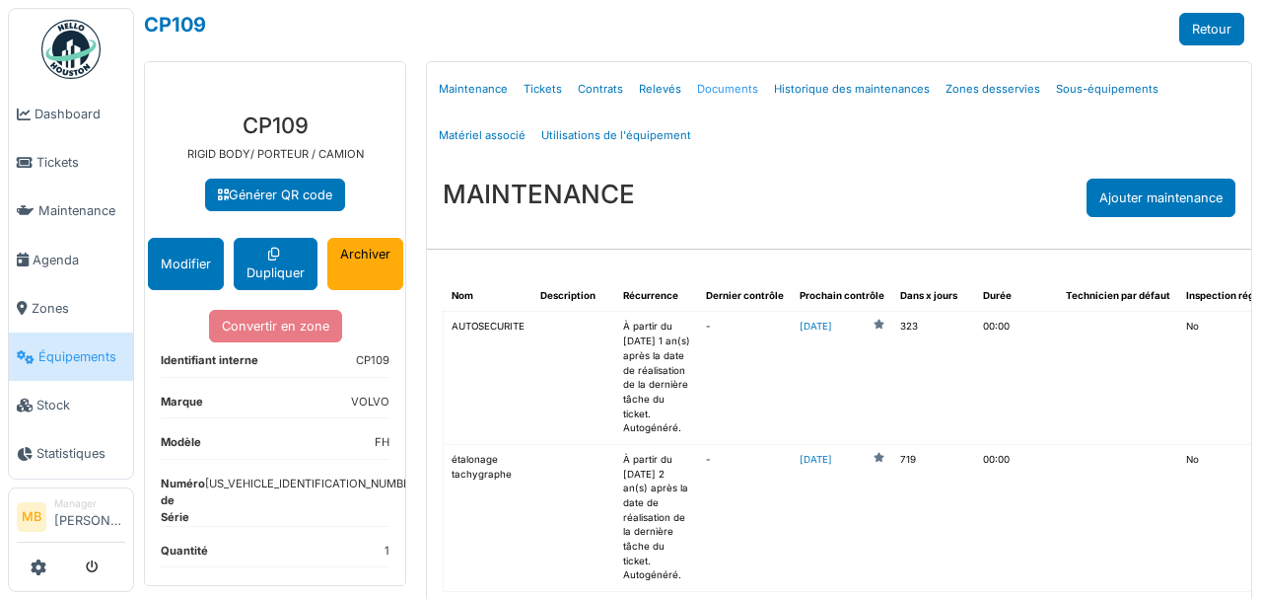
click at [706, 85] on link "Documents" at bounding box center [727, 89] width 77 height 46
click at [708, 87] on link "Documents" at bounding box center [727, 89] width 77 height 46
select select "***"
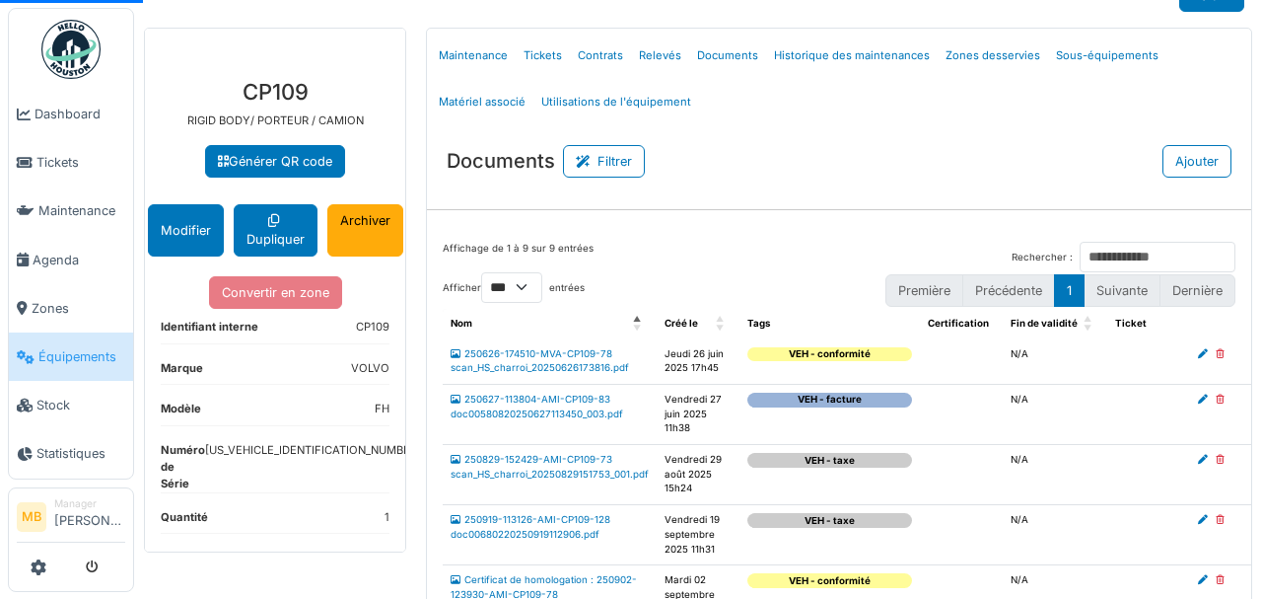
scroll to position [65, 0]
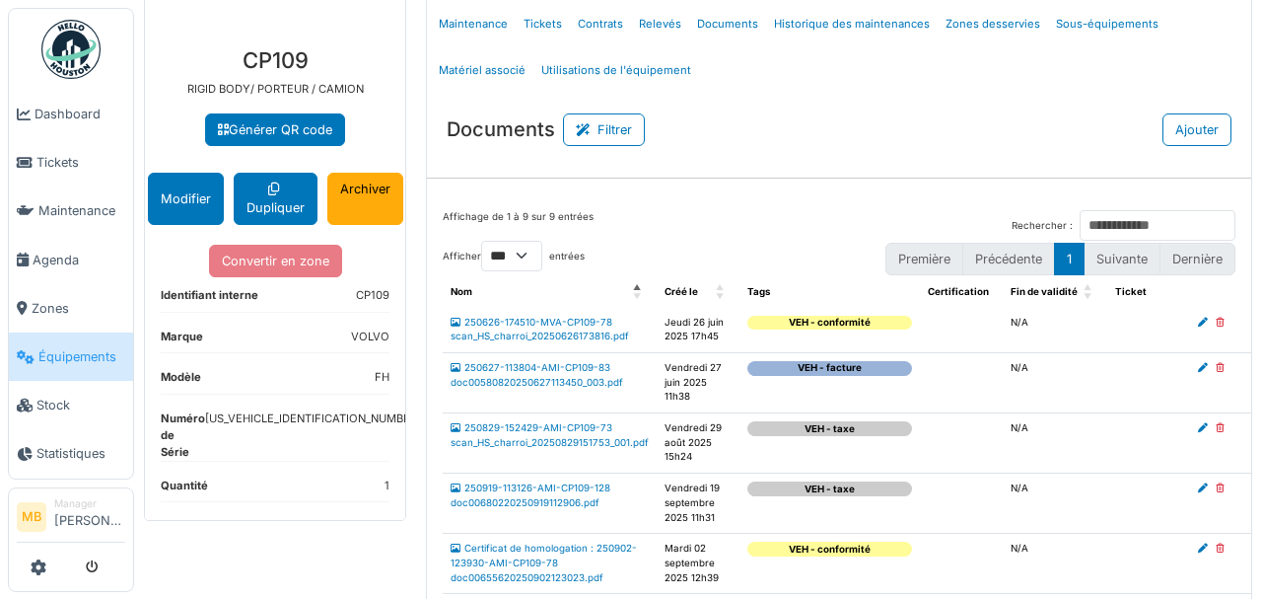
select select "***"
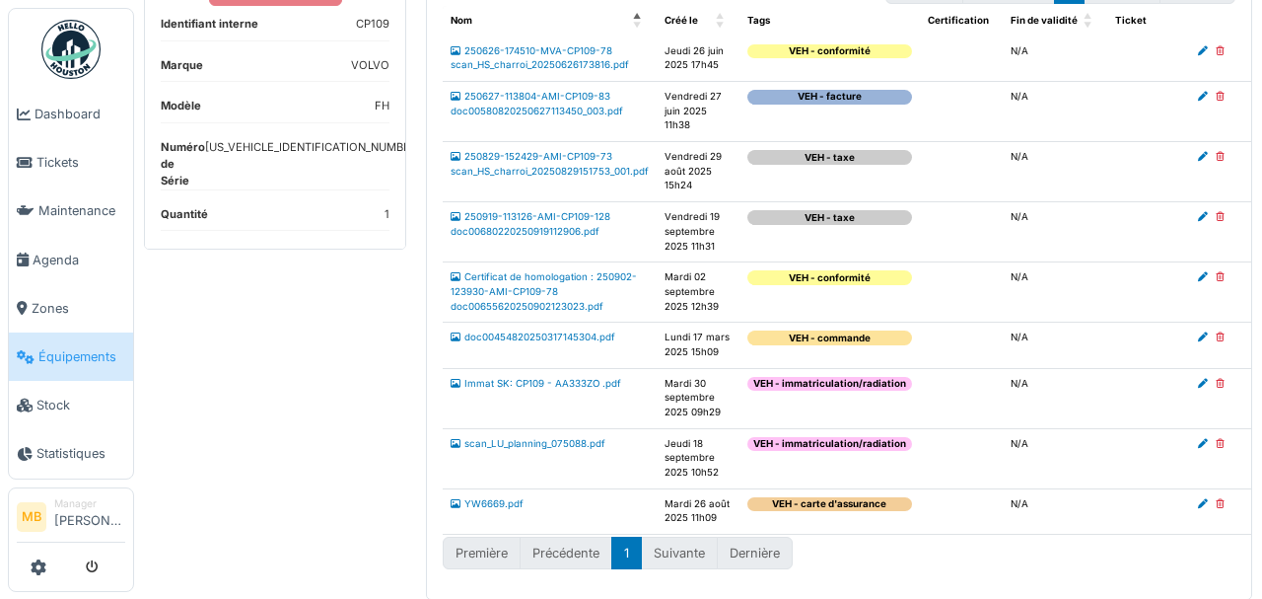
scroll to position [369, 0]
click at [540, 377] on link "Immat SK: CP109 - AA333ZO .pdf" at bounding box center [536, 382] width 171 height 11
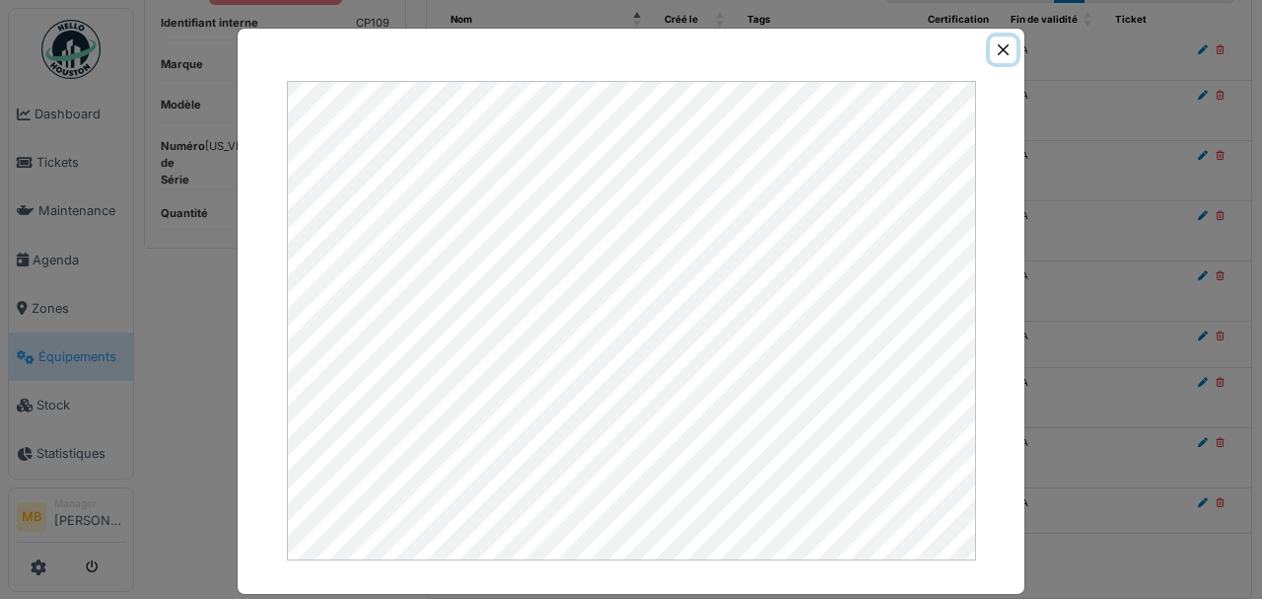
click at [995, 51] on button "Close" at bounding box center [1003, 49] width 27 height 27
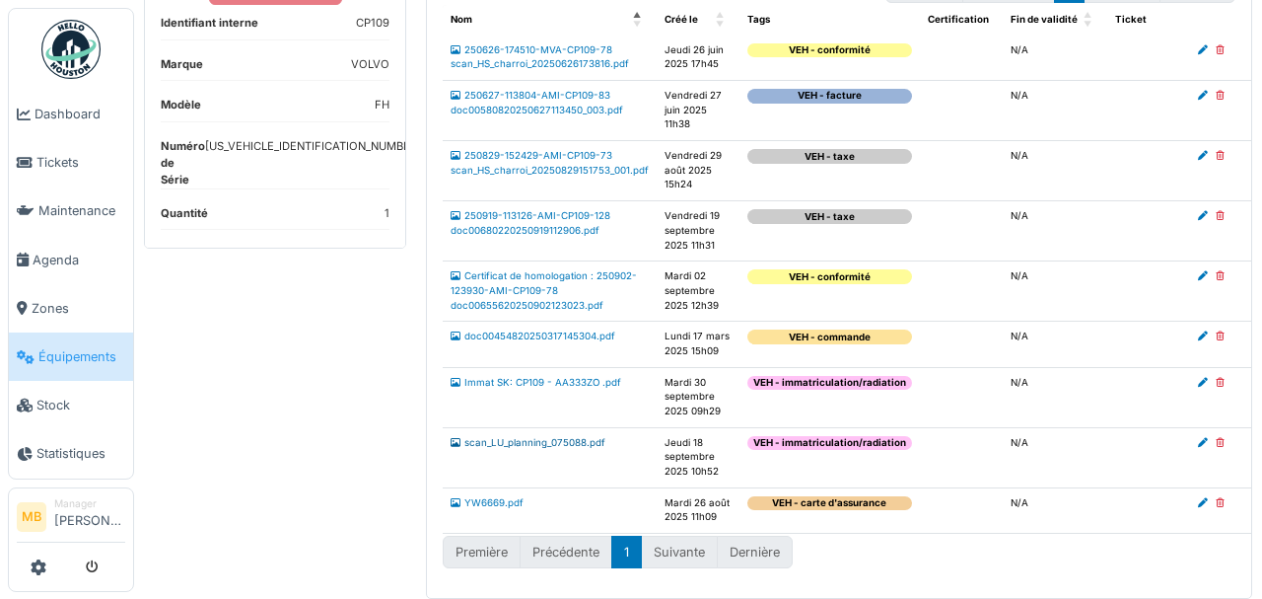
click at [557, 437] on link "scan_LU_planning_075088.pdf" at bounding box center [528, 442] width 155 height 11
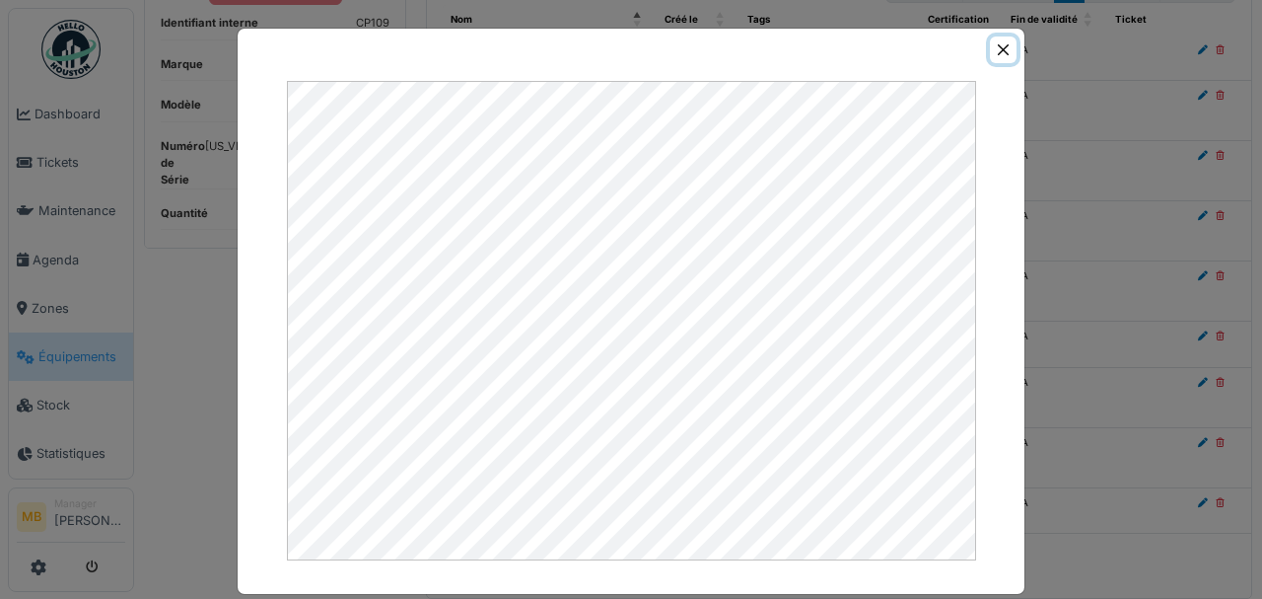
click at [1000, 49] on button "Close" at bounding box center [1003, 49] width 27 height 27
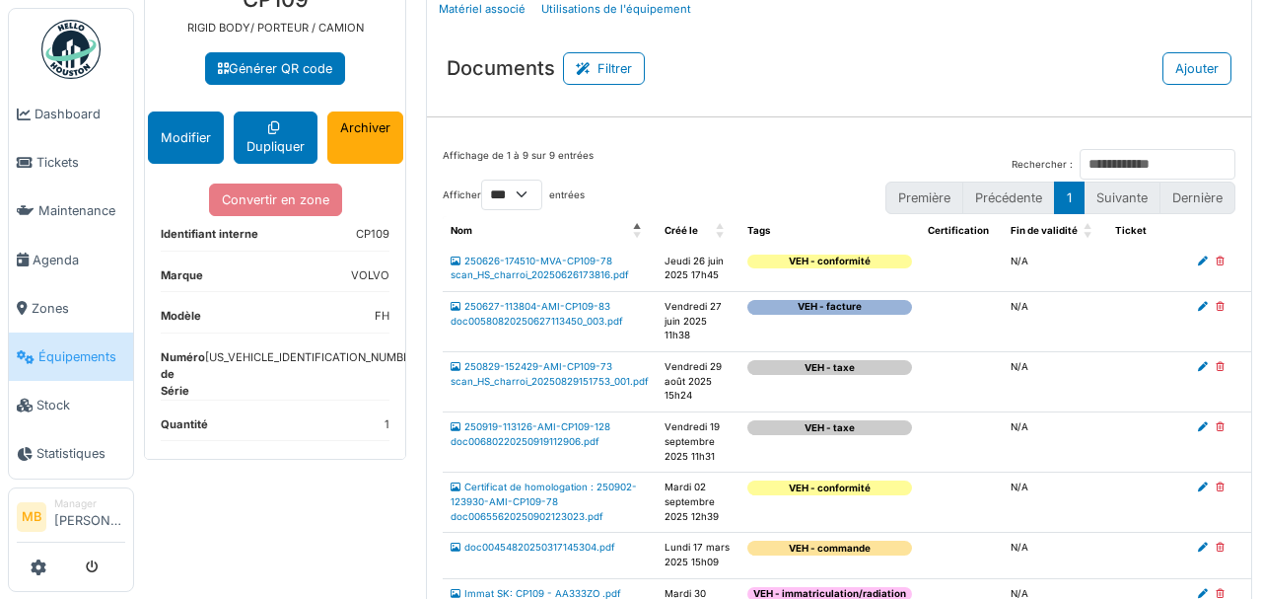
scroll to position [262, 0]
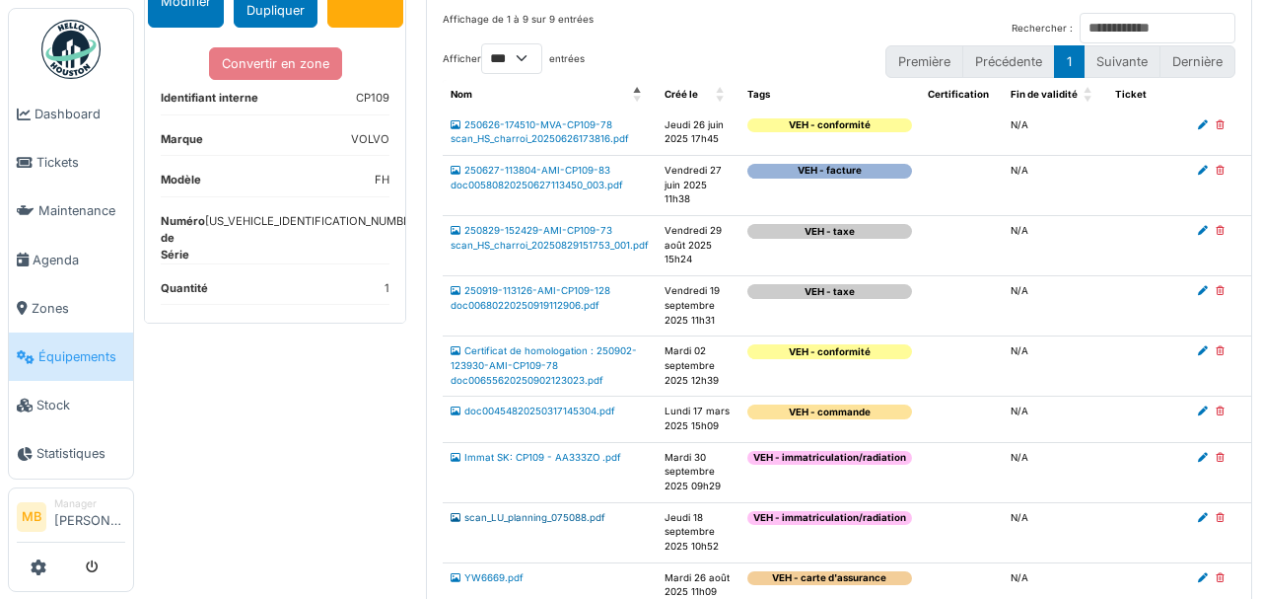
click at [554, 523] on link "scan_LU_planning_075088.pdf" at bounding box center [528, 517] width 155 height 11
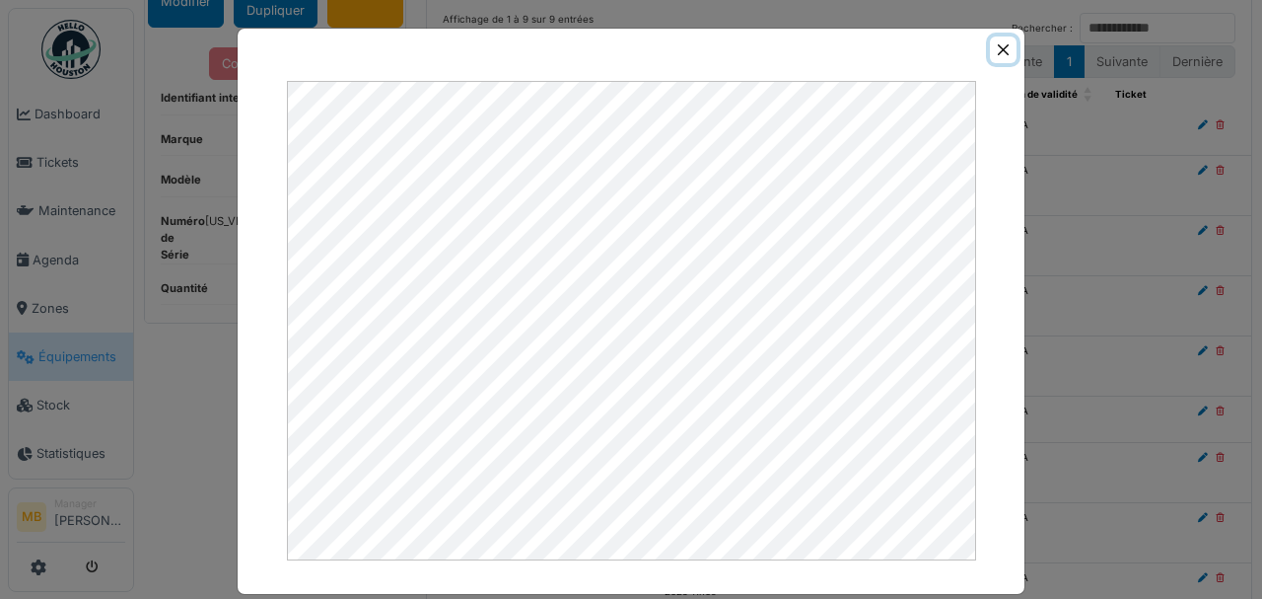
click at [1002, 51] on button "Close" at bounding box center [1003, 49] width 27 height 27
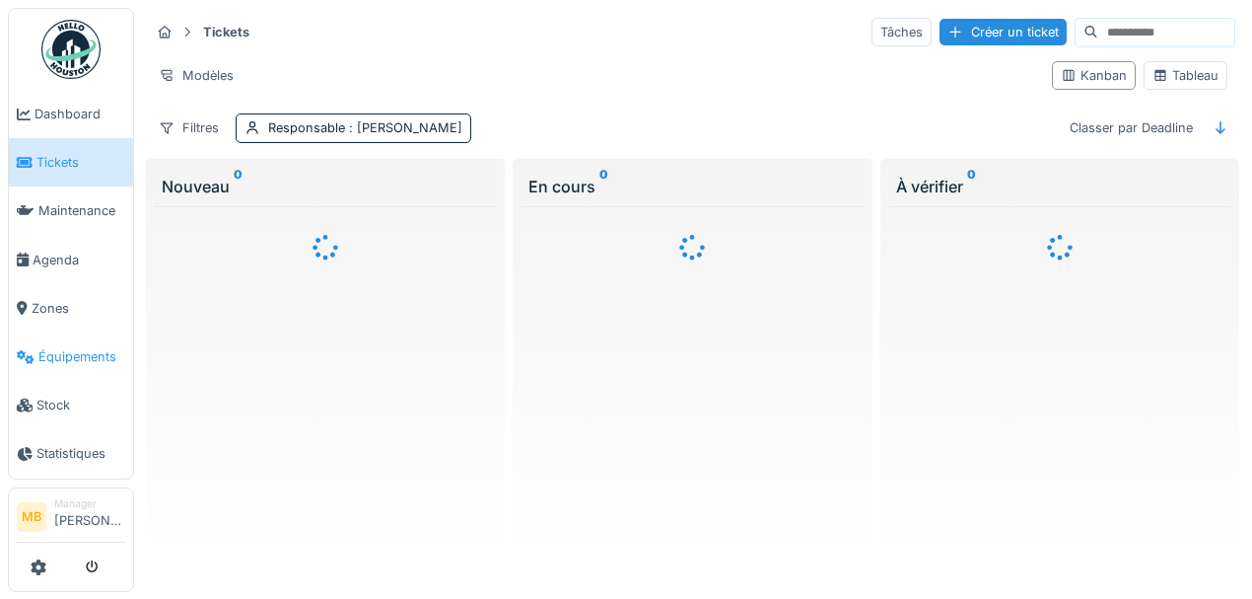
click at [90, 351] on span "Équipements" at bounding box center [81, 356] width 87 height 19
click at [90, 353] on span "Équipements" at bounding box center [81, 356] width 87 height 19
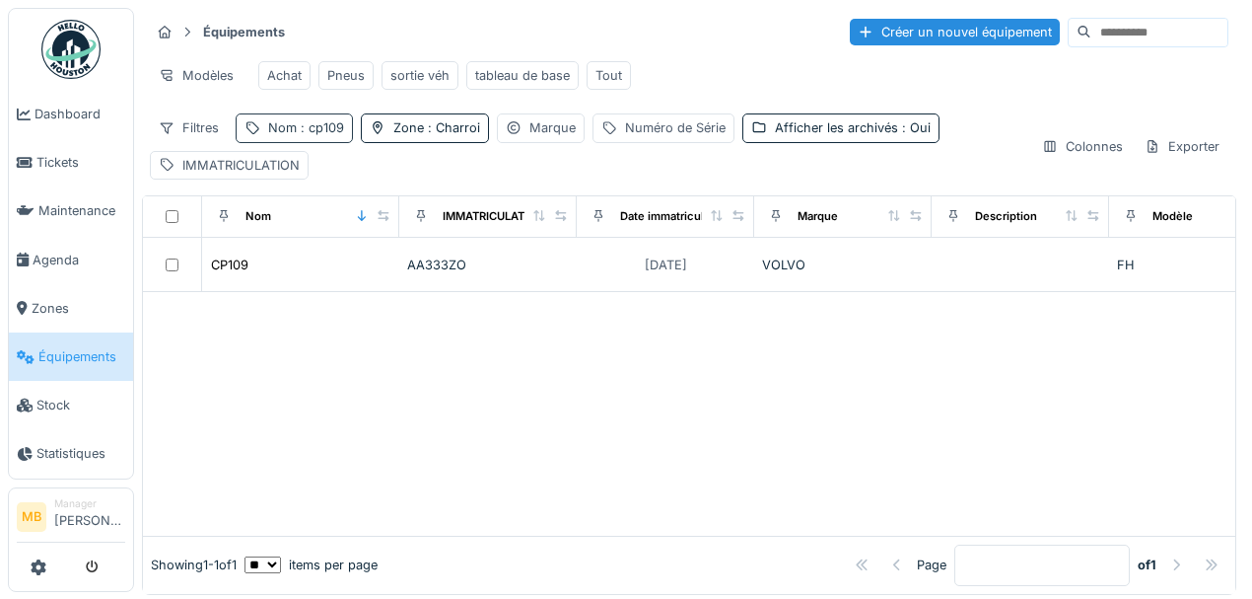
click at [300, 142] on div "Nom : cp109" at bounding box center [294, 127] width 117 height 29
click at [421, 226] on icon at bounding box center [416, 230] width 10 height 10
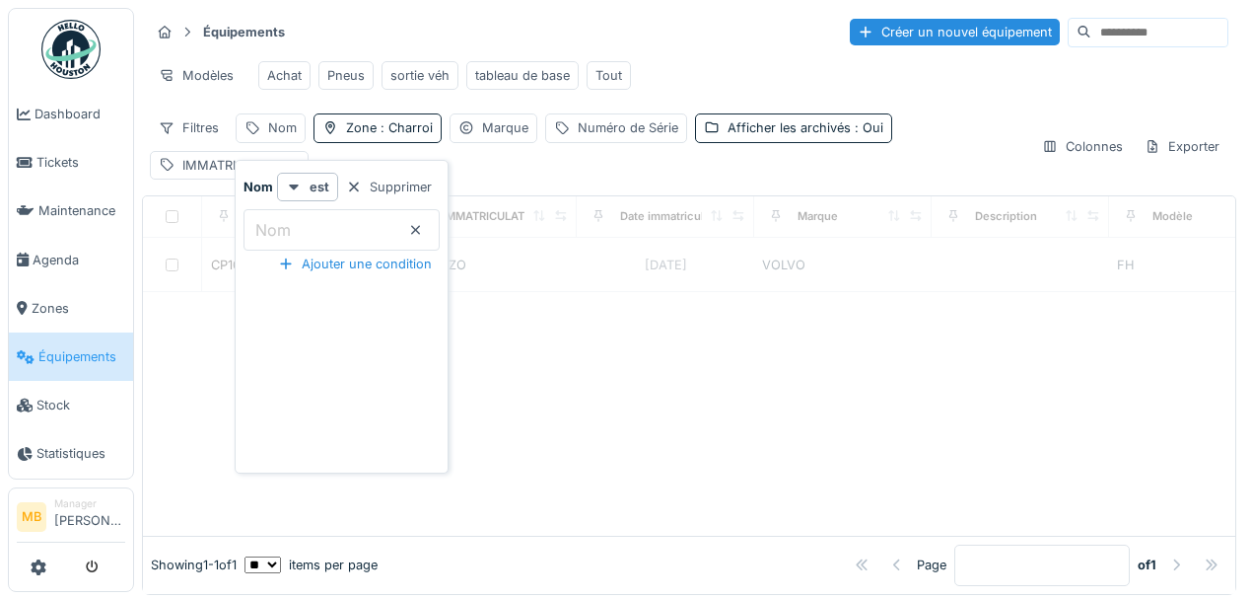
click at [671, 170] on div "Filtres Nom Zone : Charroi Marque Numéro de Série Afficher les archivés : Oui I…" at bounding box center [588, 145] width 876 height 65
click at [225, 175] on div "IMMATRICULATION" at bounding box center [240, 165] width 117 height 19
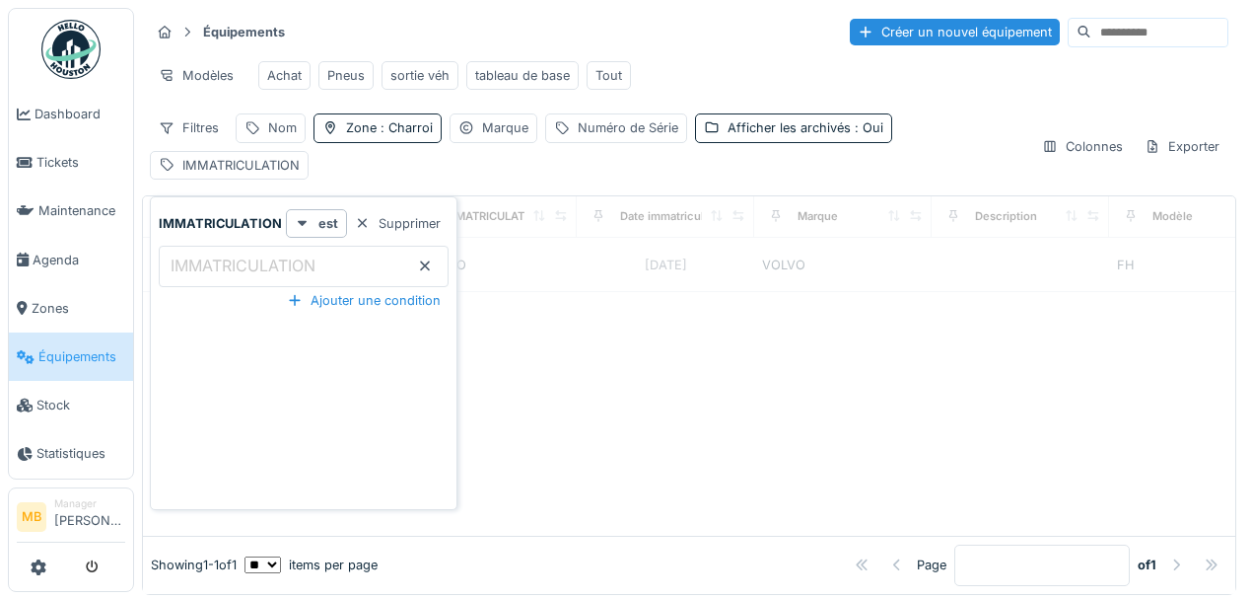
click at [211, 272] on label "IMMATRICULATION" at bounding box center [243, 265] width 153 height 24
click at [211, 272] on input "IMMATRICULATION" at bounding box center [304, 266] width 290 height 41
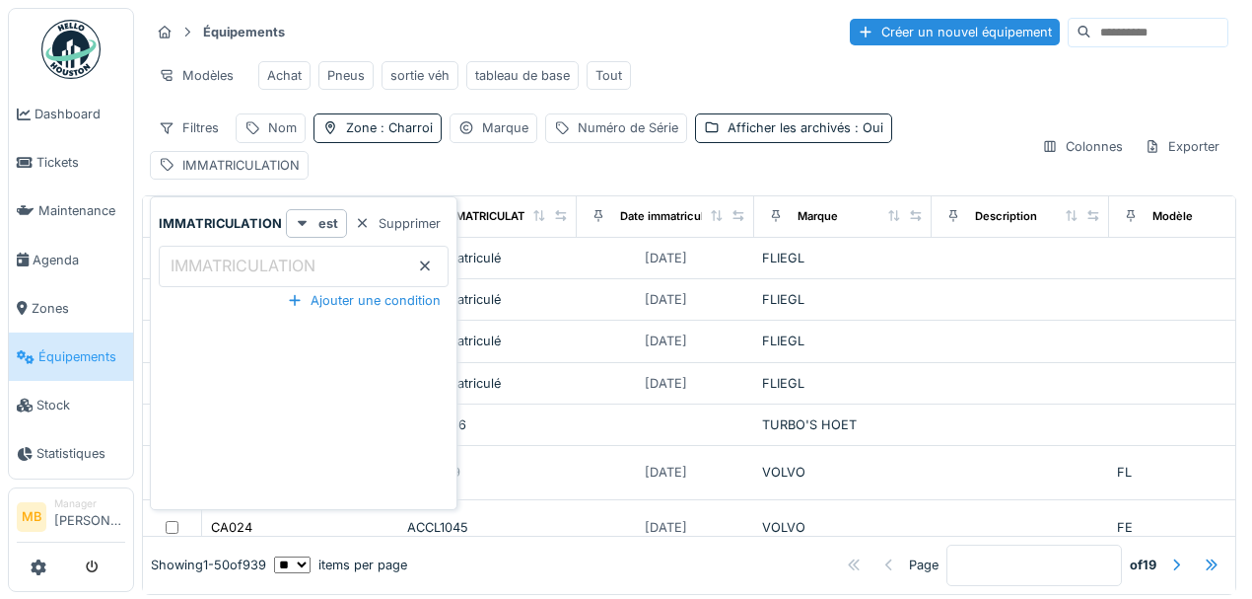
click at [203, 254] on label "IMMATRICULATION" at bounding box center [243, 265] width 153 height 24
click at [203, 254] on input "IMMATRICULATION" at bounding box center [304, 266] width 290 height 41
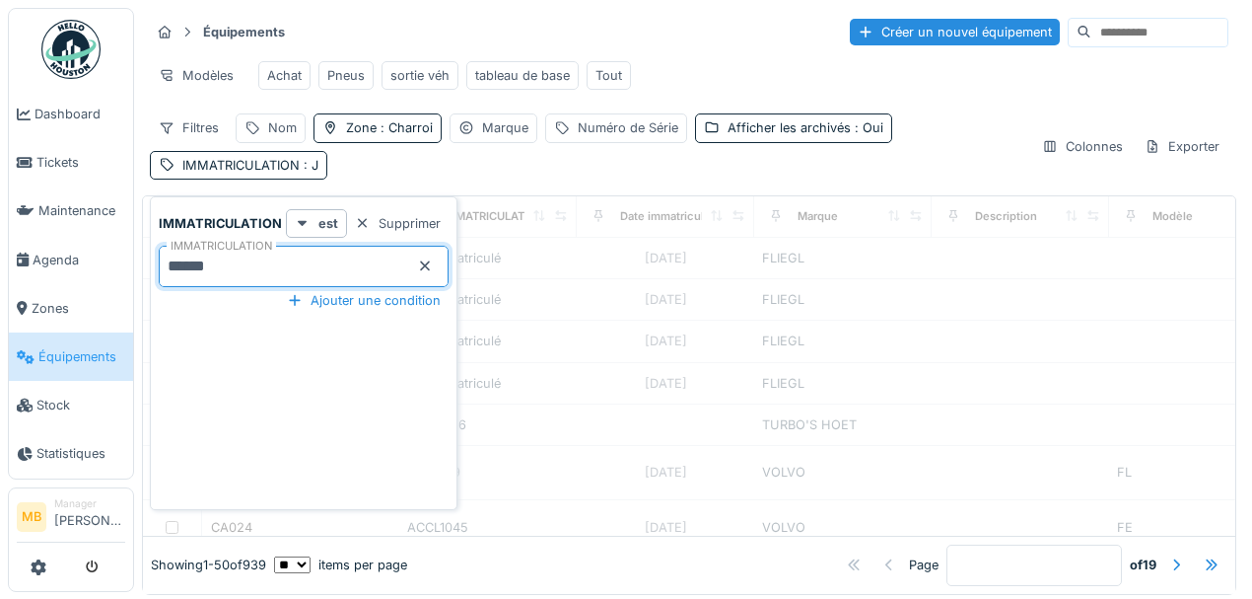
type input "******"
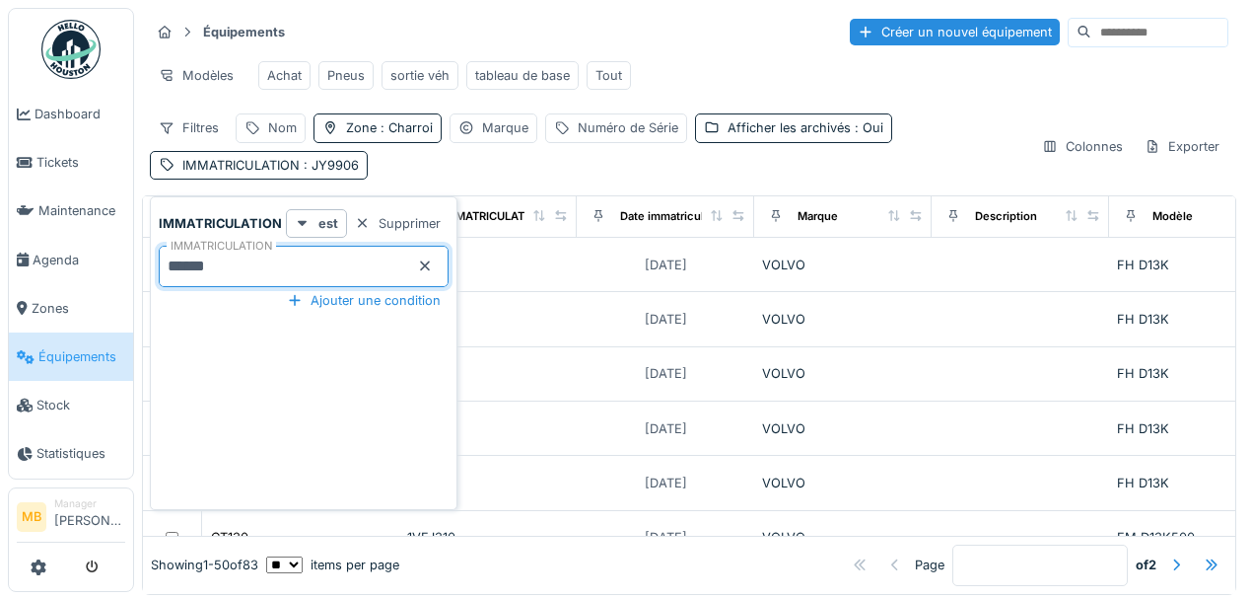
click at [687, 166] on div "Filtres Nom Zone : Charroi Marque Numéro de Série Afficher les archivés : Oui I…" at bounding box center [588, 145] width 876 height 65
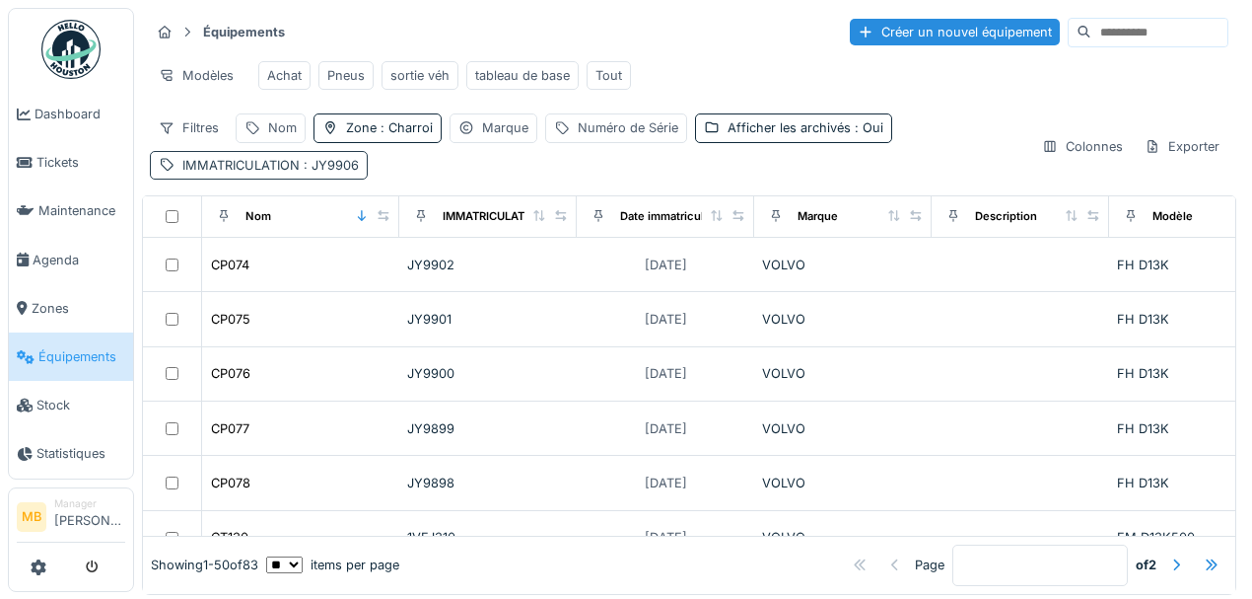
click at [348, 170] on span ": JY9906" at bounding box center [329, 165] width 59 height 15
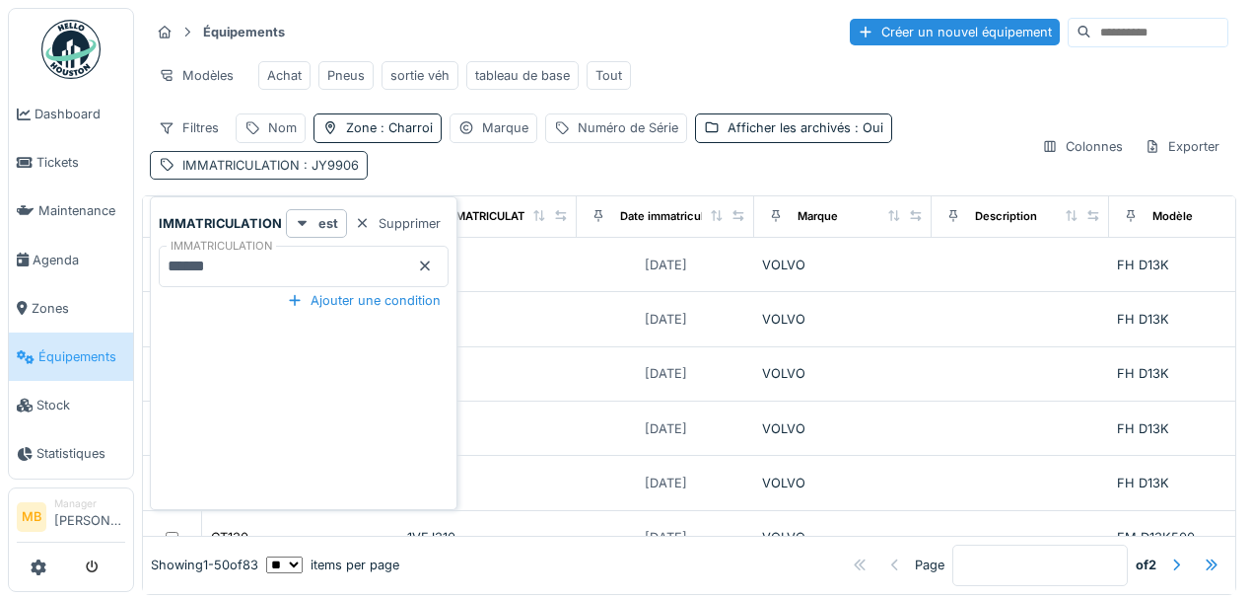
click at [342, 169] on span ": JY9906" at bounding box center [329, 165] width 59 height 15
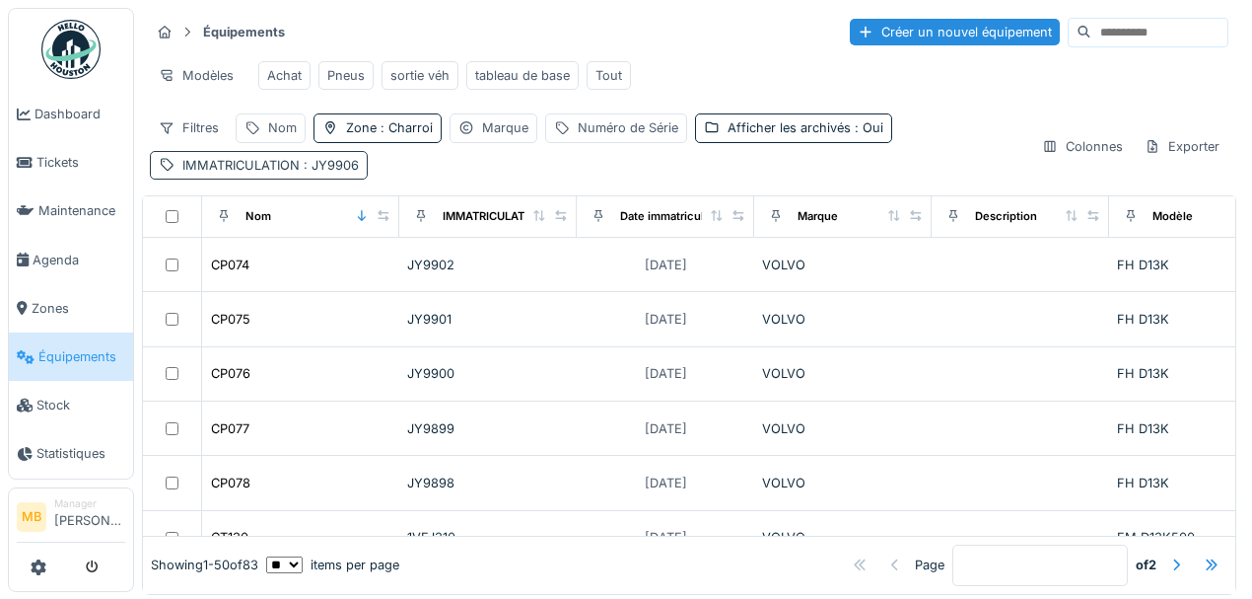
click at [301, 173] on span ": JY9906" at bounding box center [329, 165] width 59 height 15
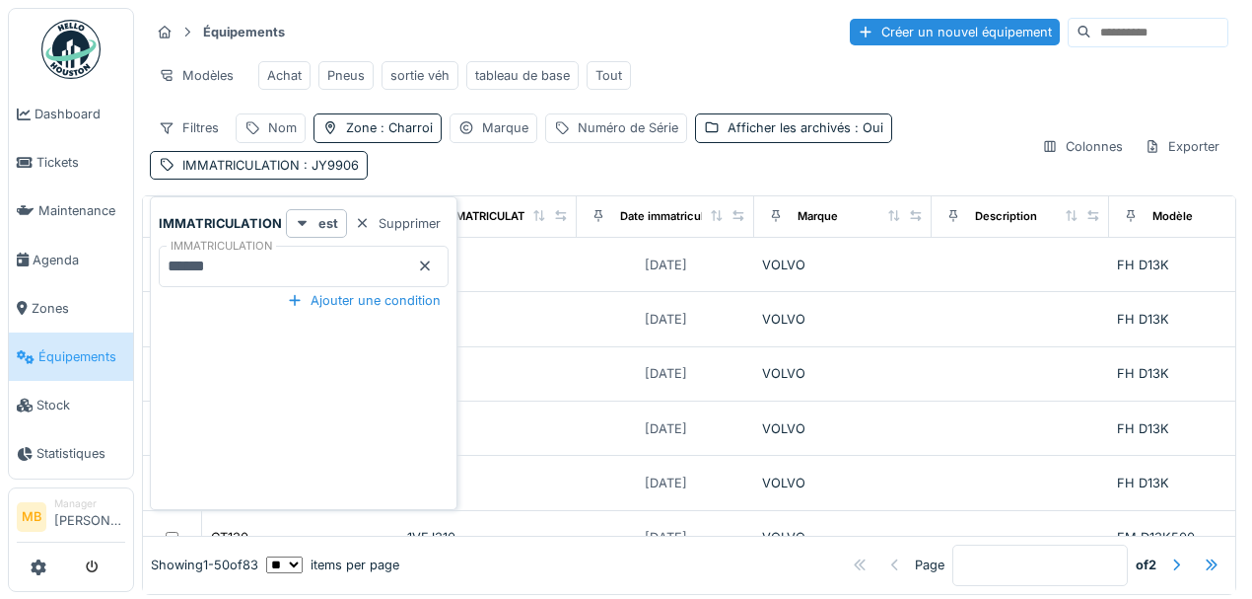
click at [253, 260] on input "******" at bounding box center [304, 266] width 290 height 41
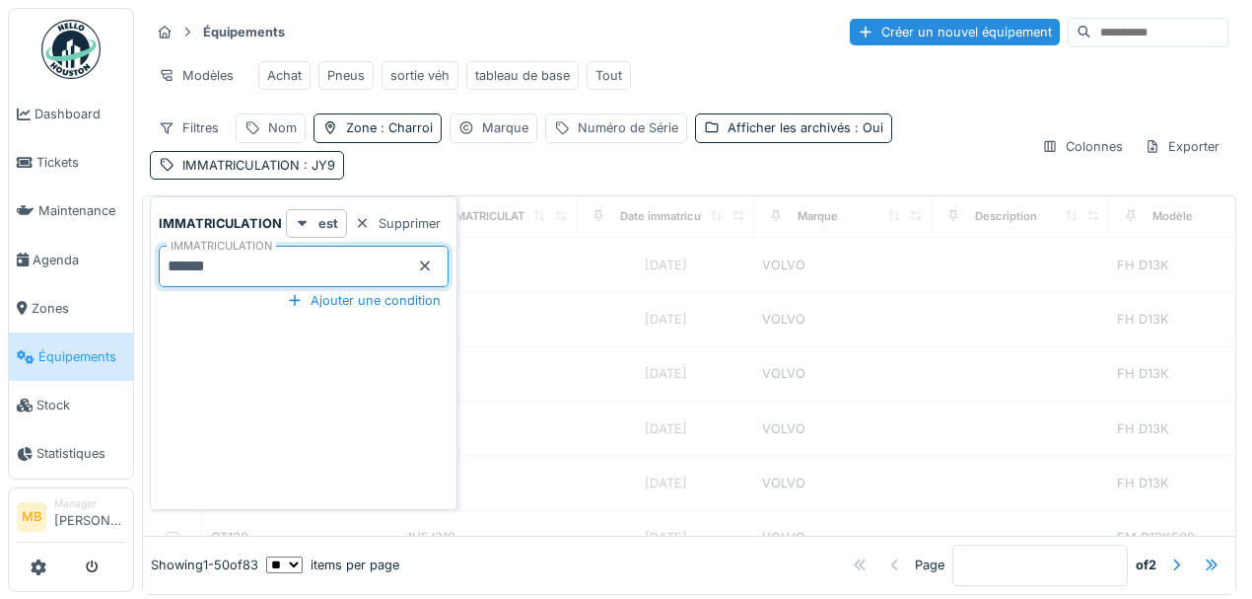
type input "******"
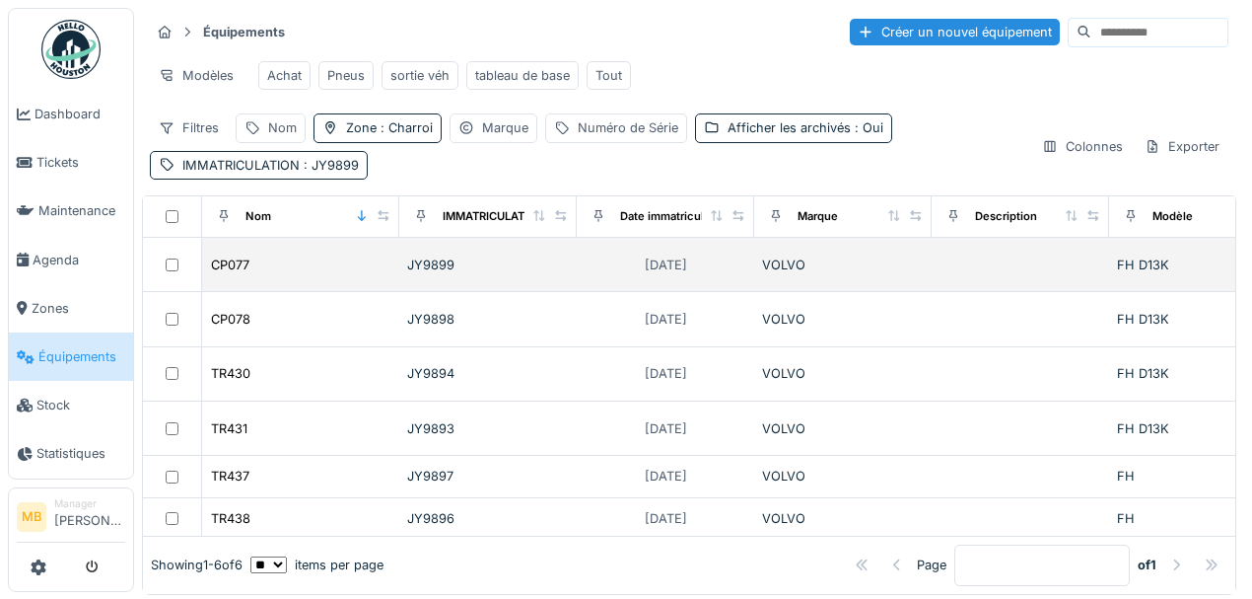
click at [589, 282] on td "[DATE]" at bounding box center [666, 265] width 178 height 54
